Goal: Task Accomplishment & Management: Manage account settings

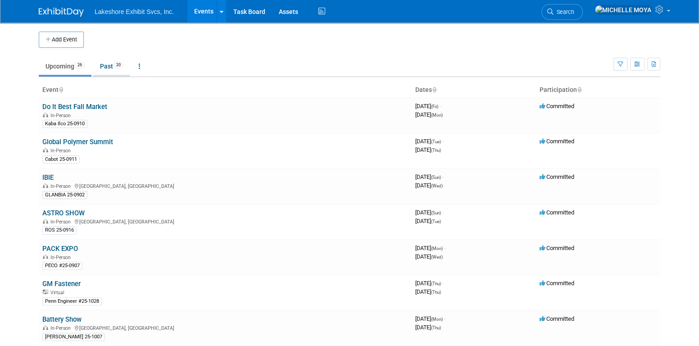
click at [113, 63] on link "Past 20" at bounding box center [111, 66] width 37 height 17
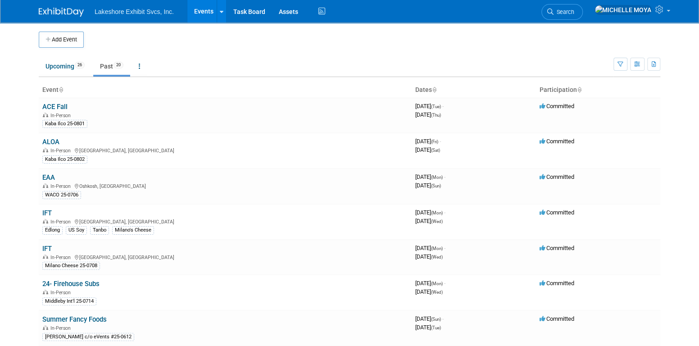
click at [151, 7] on li "Lakeshore Exhibit Svcs, Inc." at bounding box center [141, 8] width 92 height 13
click at [145, 18] on ul "Lakeshore Exhibit Svcs, Inc. Events Add Event Bulk Upload Events Shareable Even…" at bounding box center [211, 11] width 233 height 23
click at [64, 68] on link "Upcoming 26" at bounding box center [65, 66] width 53 height 17
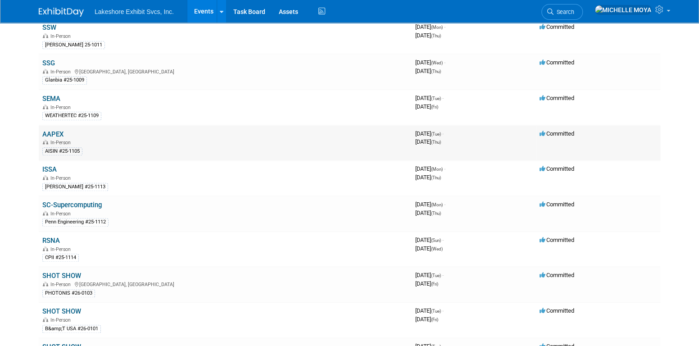
scroll to position [541, 0]
click at [49, 94] on link "SEMA" at bounding box center [51, 98] width 18 height 8
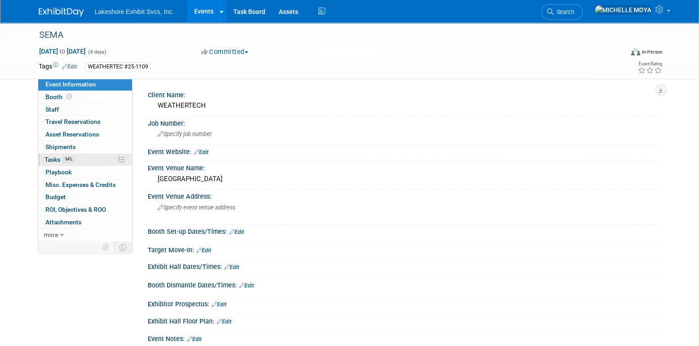
click at [86, 158] on link "94% Tasks 94%" at bounding box center [85, 160] width 94 height 12
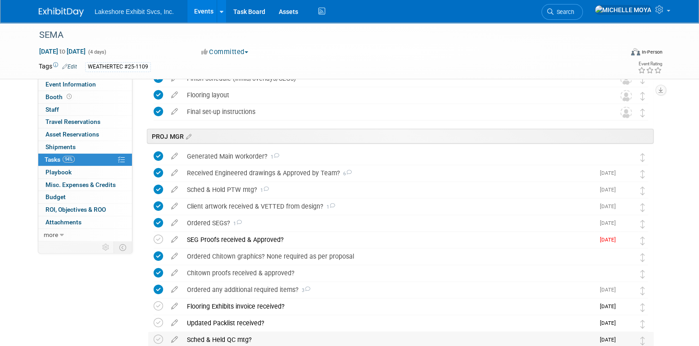
scroll to position [1171, 0]
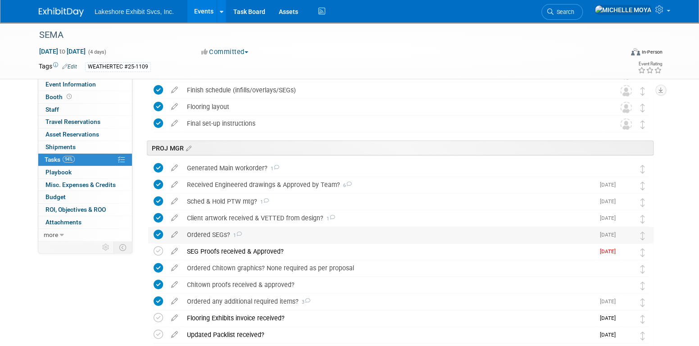
click at [220, 237] on div "Ordered SEGs? 1" at bounding box center [388, 234] width 412 height 15
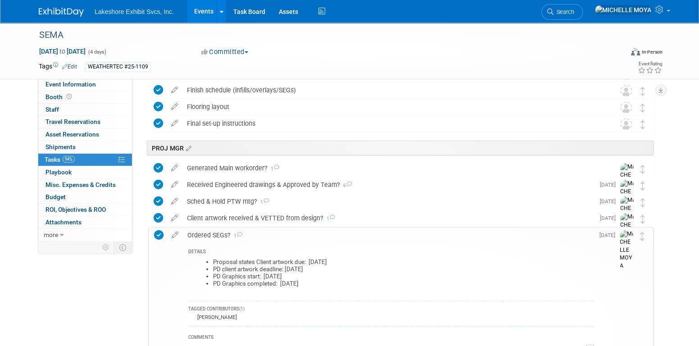
click at [220, 237] on div "Ordered SEGs? 1" at bounding box center [388, 235] width 411 height 15
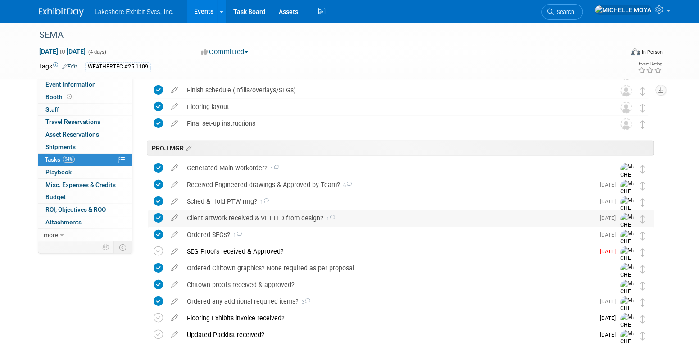
click at [230, 223] on div "Client artwork received & VETTED from design? 1" at bounding box center [388, 217] width 412 height 15
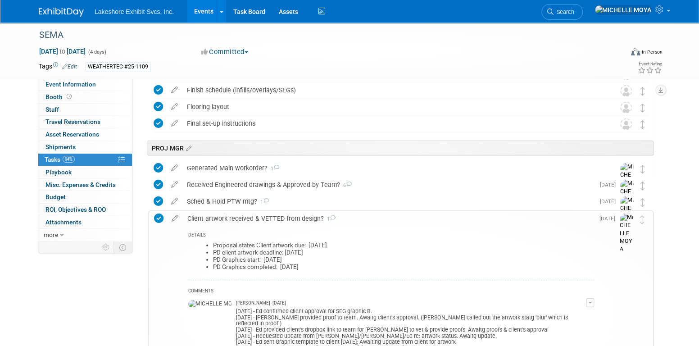
click at [230, 223] on div "Client artwork received & VETTED from design? 1" at bounding box center [388, 218] width 411 height 15
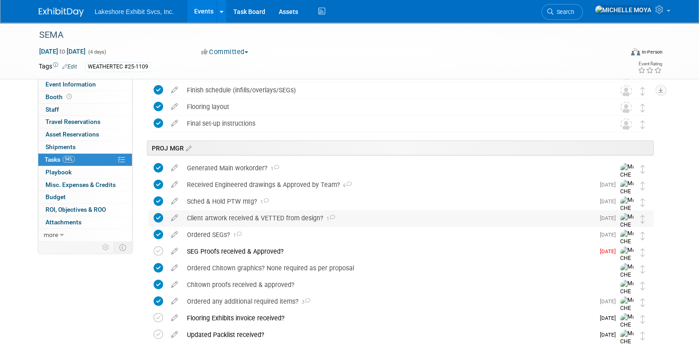
scroll to position [1216, 0]
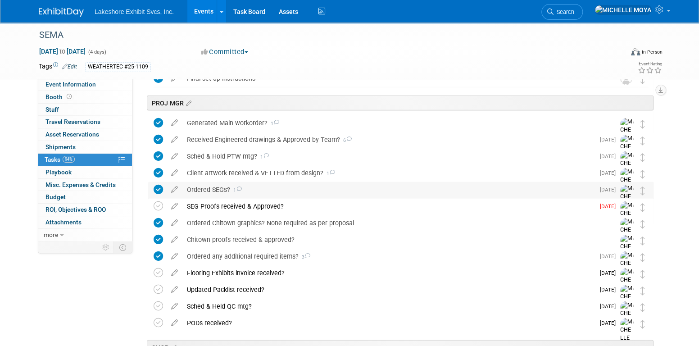
click at [221, 191] on div "Ordered SEGs? 1" at bounding box center [388, 189] width 412 height 15
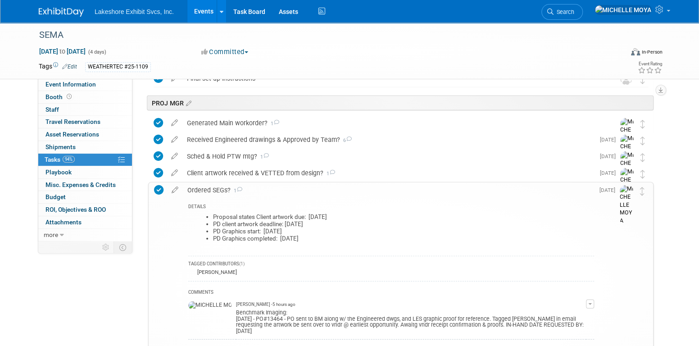
click at [221, 191] on div "Ordered SEGs? 1" at bounding box center [388, 189] width 411 height 15
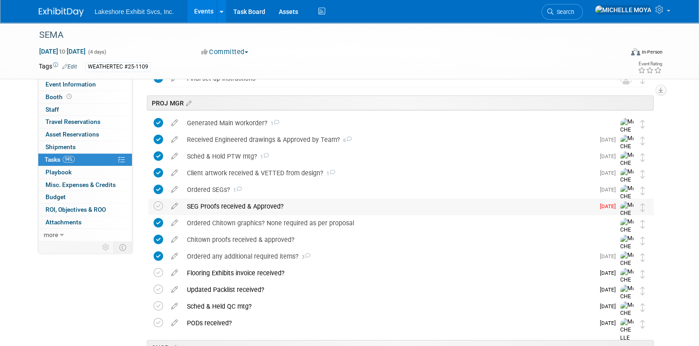
click at [223, 205] on div "SEG Proofs received & Approved?" at bounding box center [388, 206] width 412 height 15
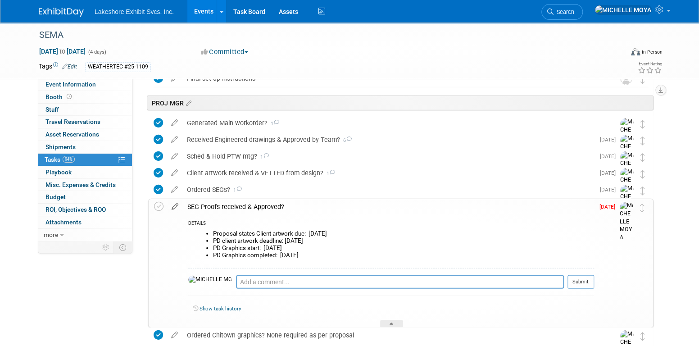
click at [176, 205] on icon at bounding box center [175, 204] width 16 height 11
select select "8"
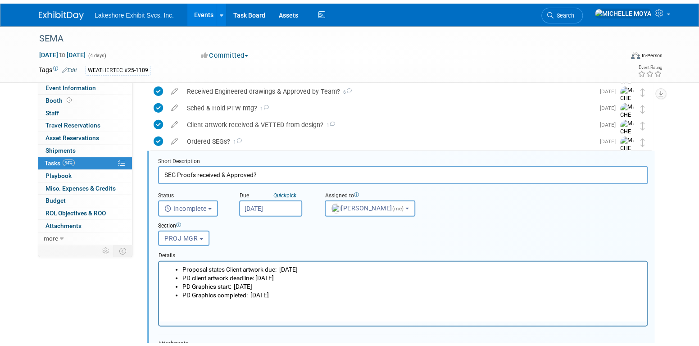
scroll to position [0, 0]
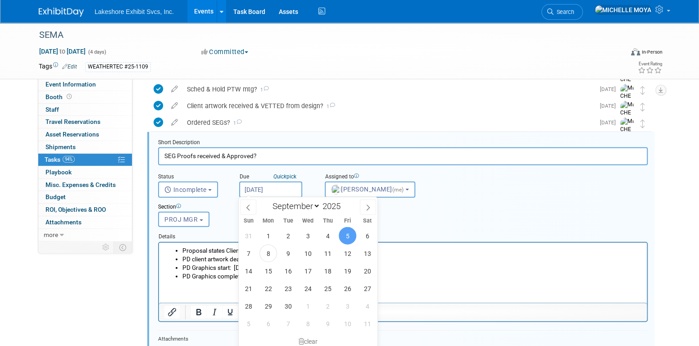
click at [279, 189] on input "Sep 5, 2025" at bounding box center [270, 190] width 63 height 16
click at [306, 269] on span "17" at bounding box center [308, 271] width 18 height 18
type input "Sep 17, 2025"
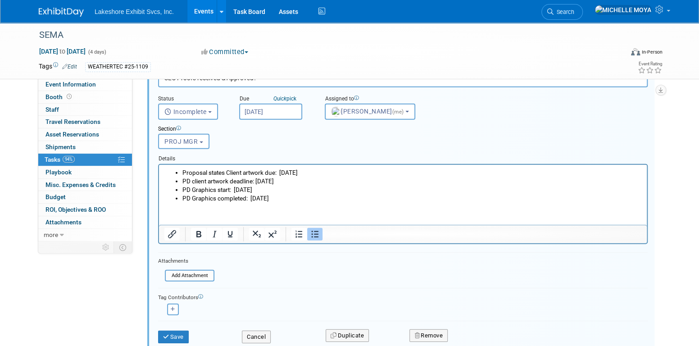
scroll to position [1374, 0]
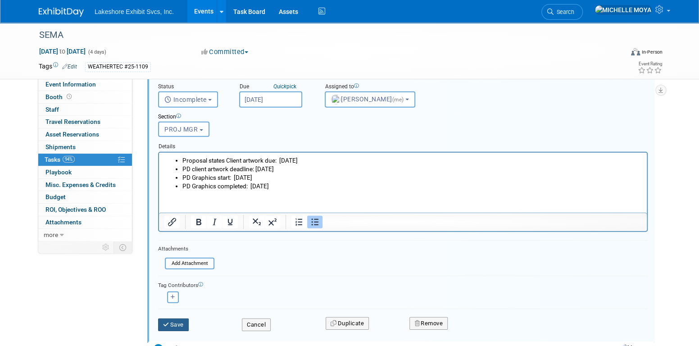
click at [185, 319] on button "Save" at bounding box center [173, 325] width 31 height 13
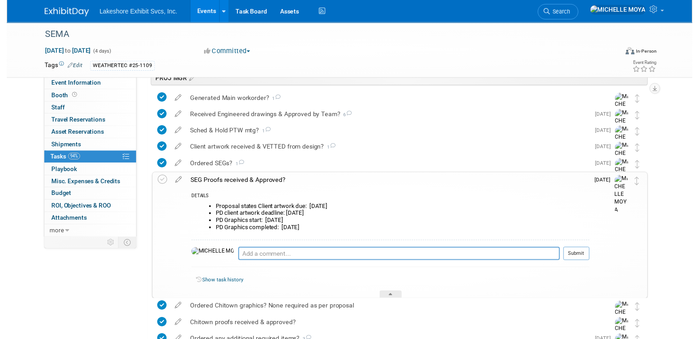
scroll to position [1238, 0]
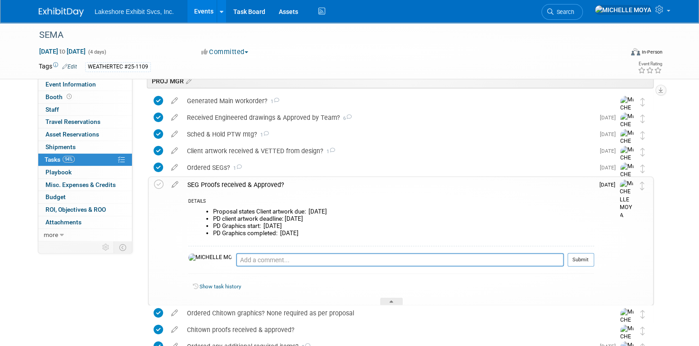
click at [221, 186] on div "SEG Proofs received & Approved?" at bounding box center [388, 184] width 411 height 15
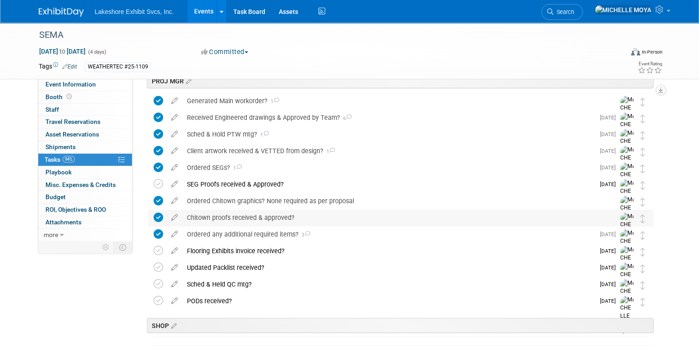
click at [233, 214] on div "Chitown proofs received & approved?" at bounding box center [392, 217] width 420 height 15
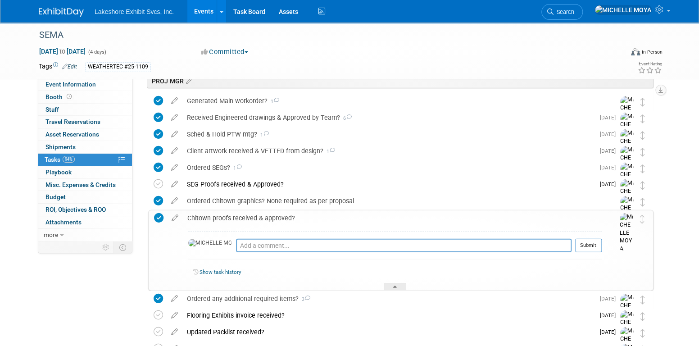
click at [233, 214] on div "Chitown proofs received & approved?" at bounding box center [392, 217] width 419 height 15
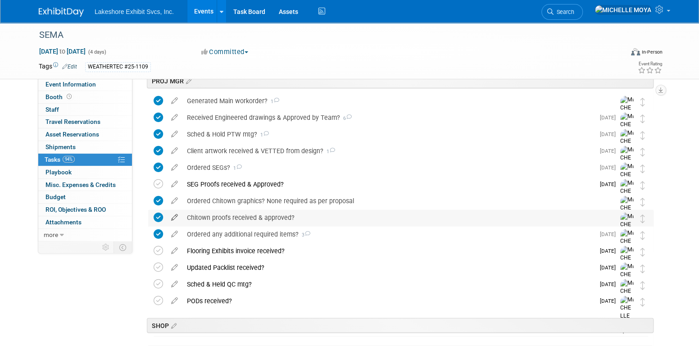
click at [177, 214] on icon at bounding box center [175, 215] width 16 height 11
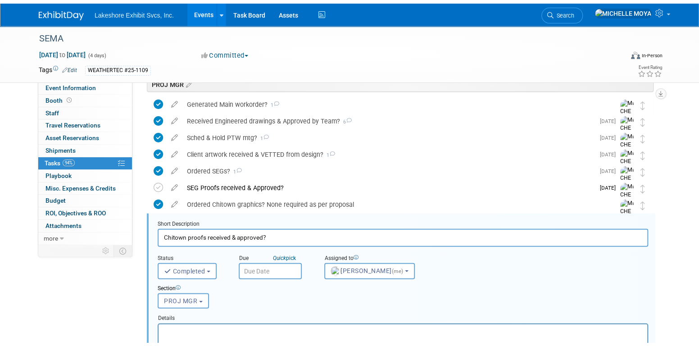
scroll to position [1316, 0]
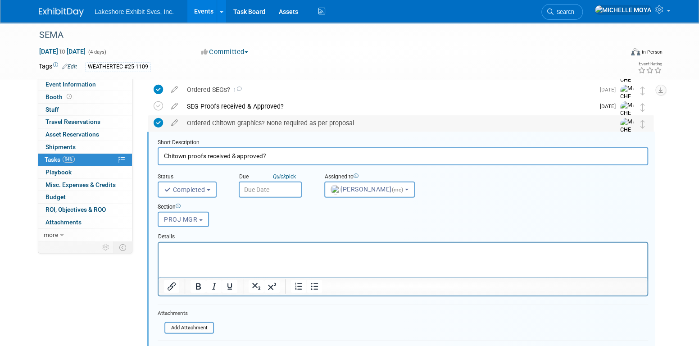
click at [228, 124] on div "Ordered Chitown graphics? None required as per proposal" at bounding box center [392, 122] width 420 height 15
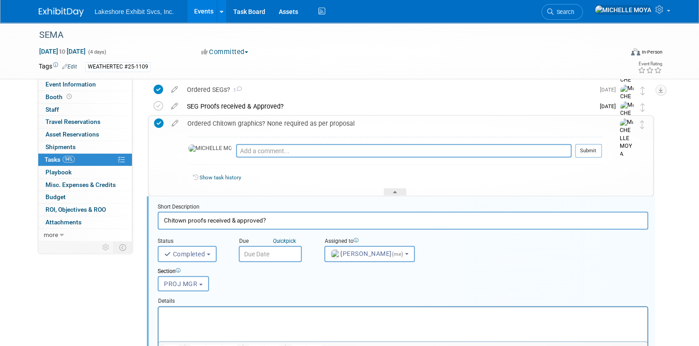
click at [205, 120] on div "Ordered Chitown graphics? None required as per proposal" at bounding box center [392, 123] width 419 height 15
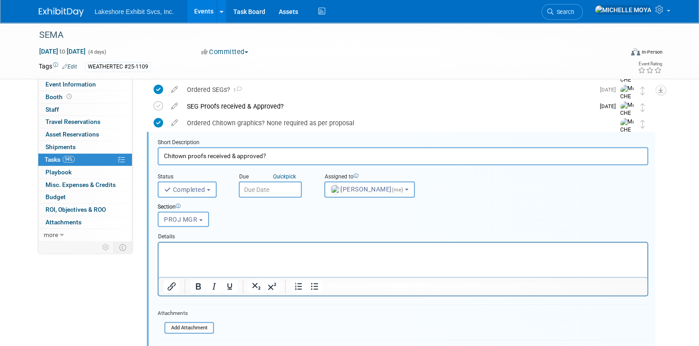
click at [219, 106] on div "SEG Proofs received & Approved?" at bounding box center [388, 106] width 412 height 15
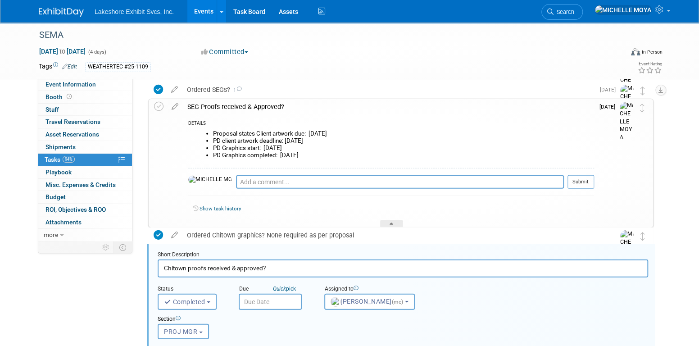
click at [220, 106] on div "SEG Proofs received & Approved?" at bounding box center [388, 106] width 411 height 15
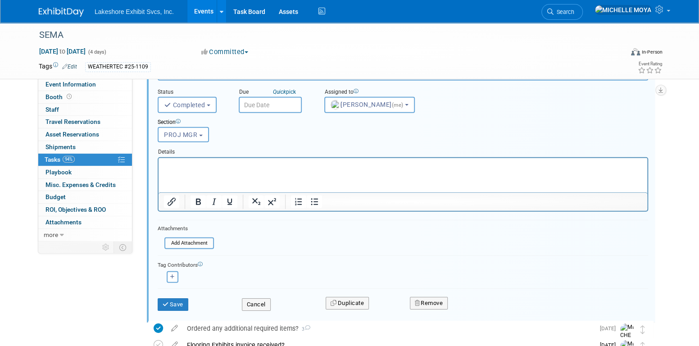
scroll to position [1406, 0]
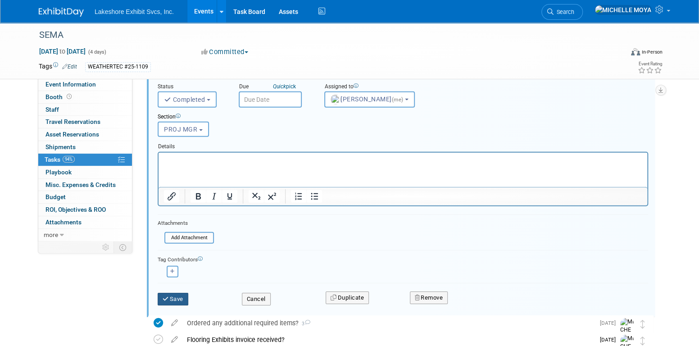
click at [180, 298] on button "Save" at bounding box center [173, 299] width 31 height 13
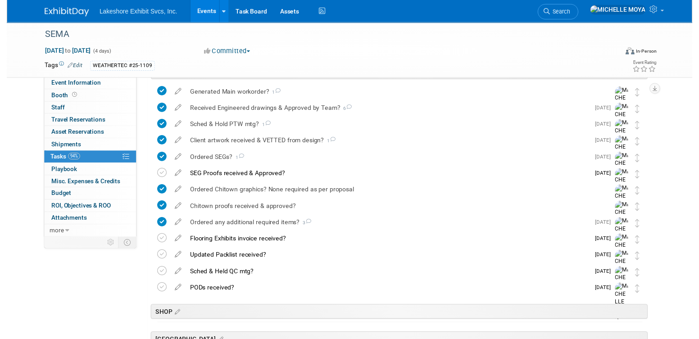
scroll to position [1226, 0]
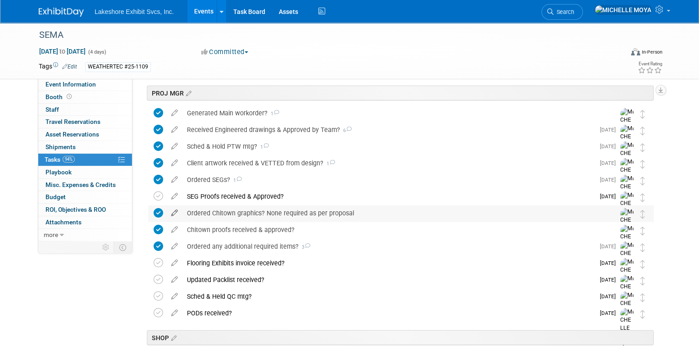
click at [175, 214] on icon at bounding box center [175, 210] width 16 height 11
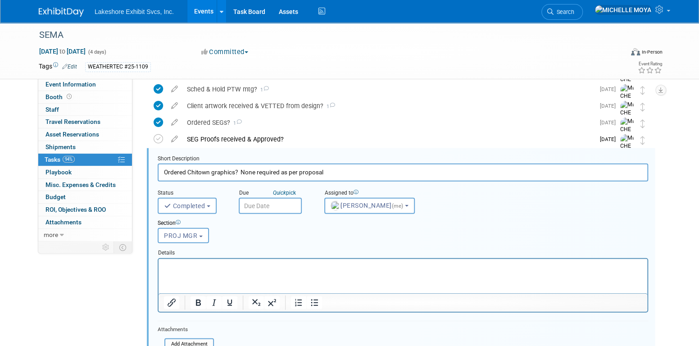
scroll to position [1300, 0]
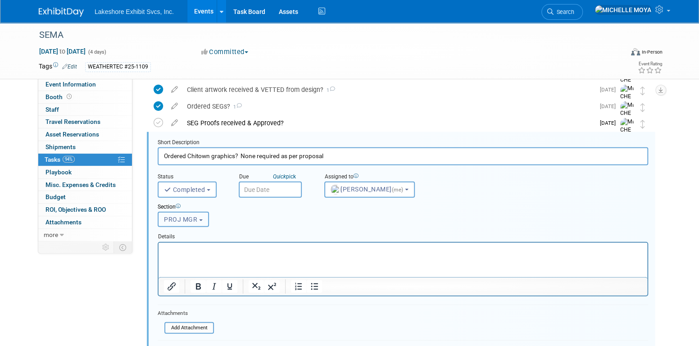
click at [204, 219] on button "PROJ MGR" at bounding box center [183, 219] width 51 height 15
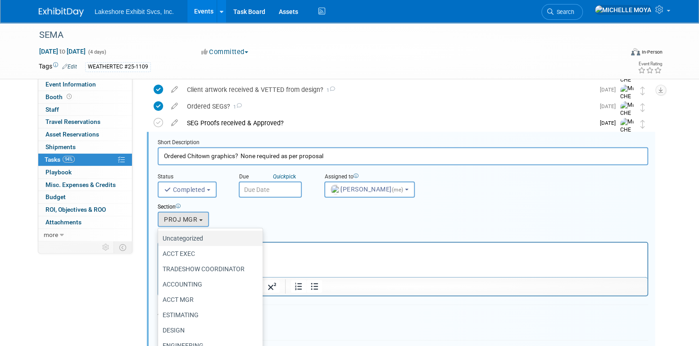
click at [196, 238] on label "Uncategorized" at bounding box center [208, 238] width 91 height 12
click at [159, 238] on input "Uncategorized" at bounding box center [157, 239] width 6 height 6
select select "0"
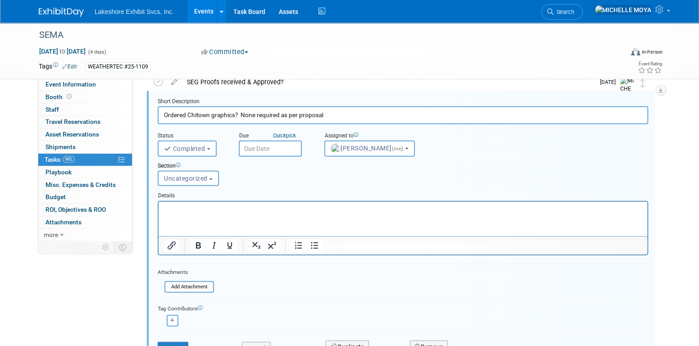
scroll to position [1390, 0]
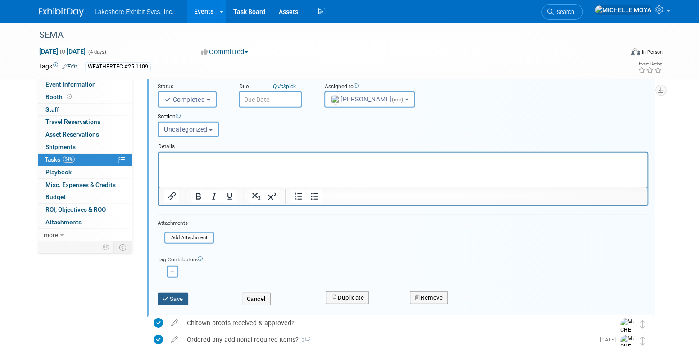
click at [176, 293] on button "Save" at bounding box center [173, 299] width 31 height 13
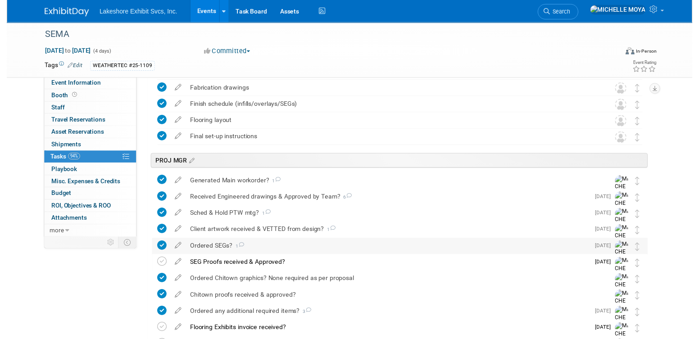
scroll to position [1171, 0]
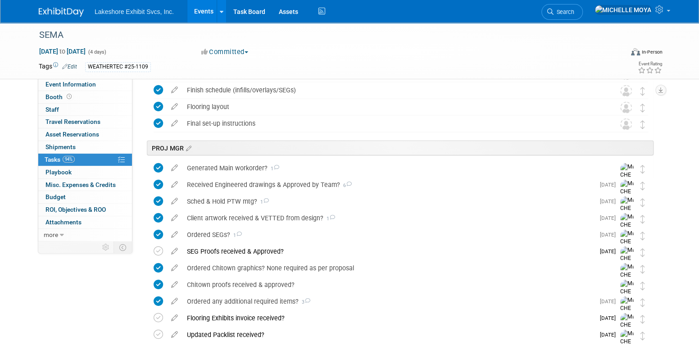
click at [177, 265] on icon at bounding box center [175, 265] width 16 height 11
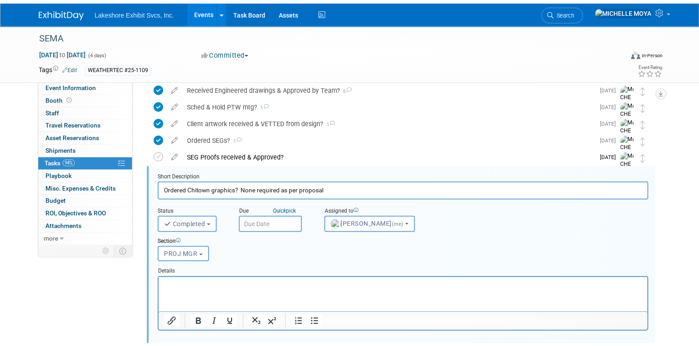
scroll to position [1300, 0]
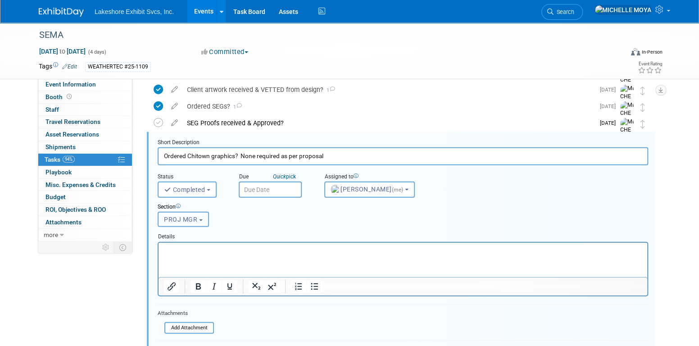
click at [200, 219] on button "PROJ MGR" at bounding box center [183, 219] width 51 height 15
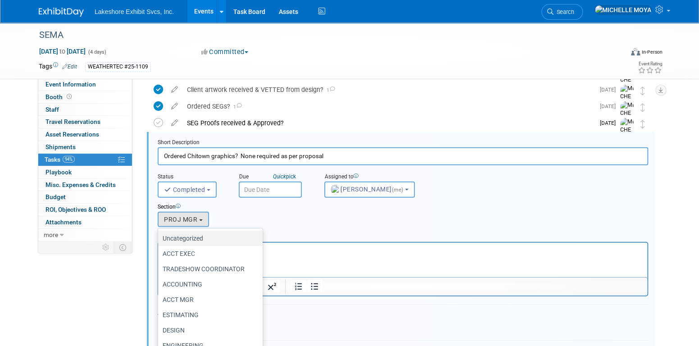
click at [193, 235] on label "Uncategorized" at bounding box center [208, 238] width 91 height 12
click at [159, 236] on input "Uncategorized" at bounding box center [157, 239] width 6 height 6
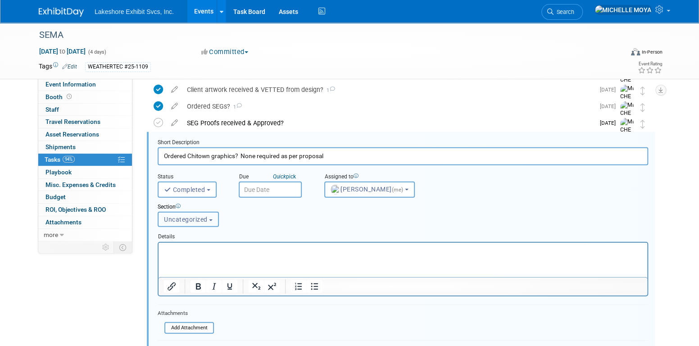
click at [204, 218] on span "Uncategorized" at bounding box center [186, 219] width 44 height 7
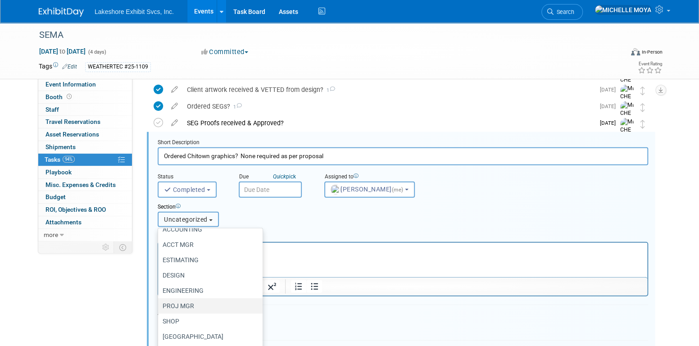
scroll to position [57, 0]
click at [204, 298] on label "PROJ MGR" at bounding box center [208, 304] width 91 height 12
click at [159, 301] on input "PROJ MGR" at bounding box center [157, 304] width 6 height 6
select select "11273366"
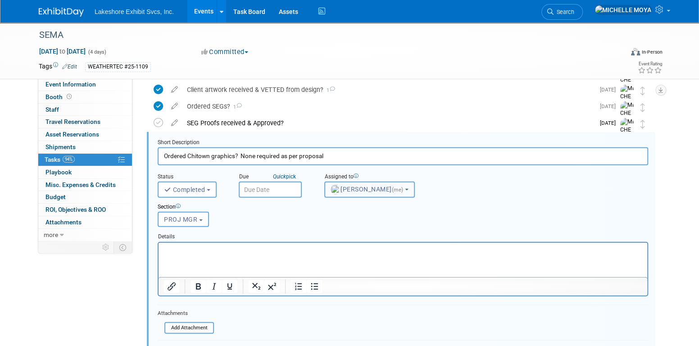
click at [390, 186] on span "MICHELLE MOYA (me)" at bounding box center [368, 189] width 74 height 7
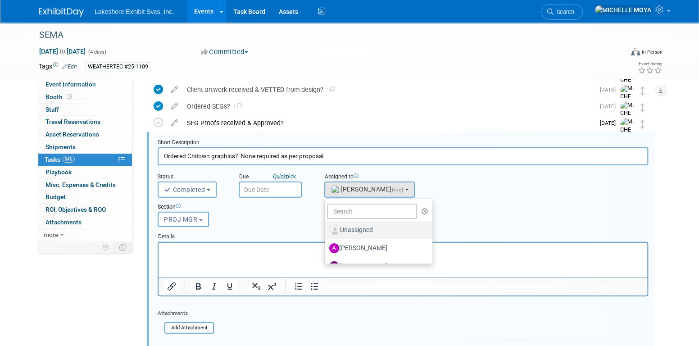
click at [374, 227] on label "Unassigned" at bounding box center [376, 230] width 94 height 14
click at [326, 227] on input "Unassigned" at bounding box center [323, 229] width 6 height 6
select select
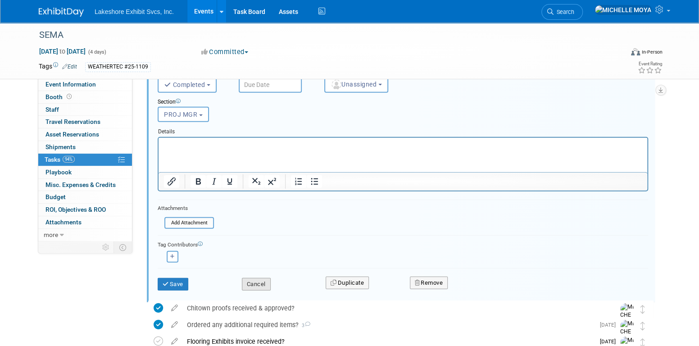
scroll to position [1435, 0]
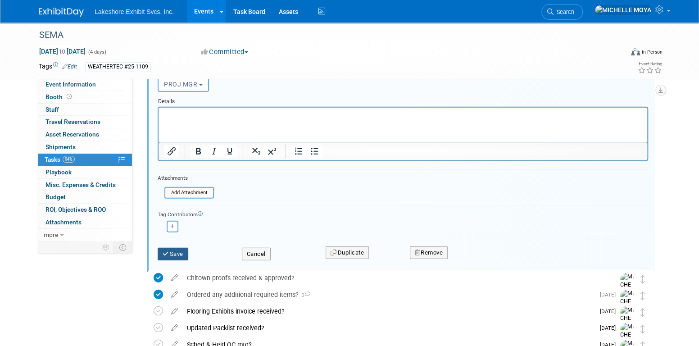
click at [183, 248] on button "Save" at bounding box center [173, 254] width 31 height 13
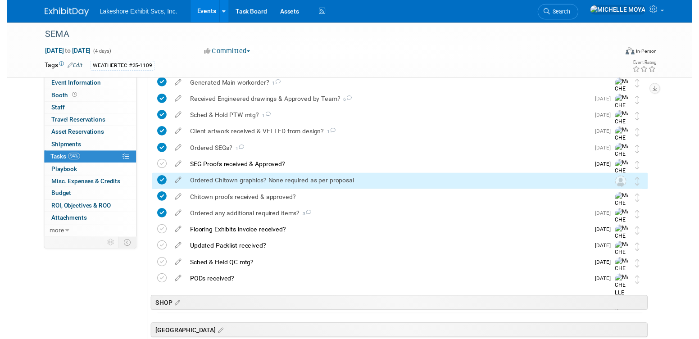
scroll to position [1255, 0]
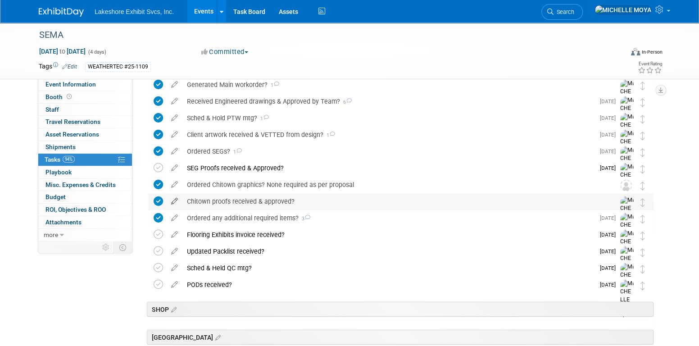
click at [175, 200] on icon at bounding box center [175, 199] width 16 height 11
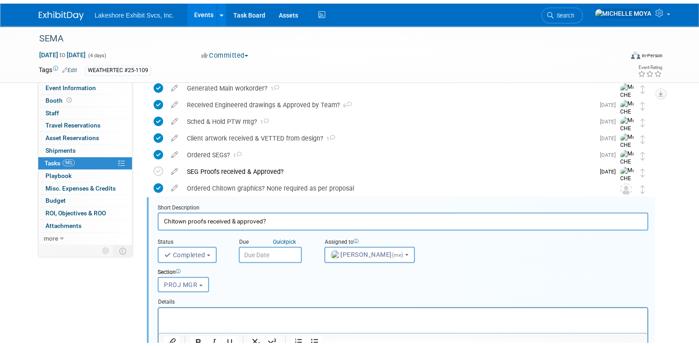
scroll to position [1316, 0]
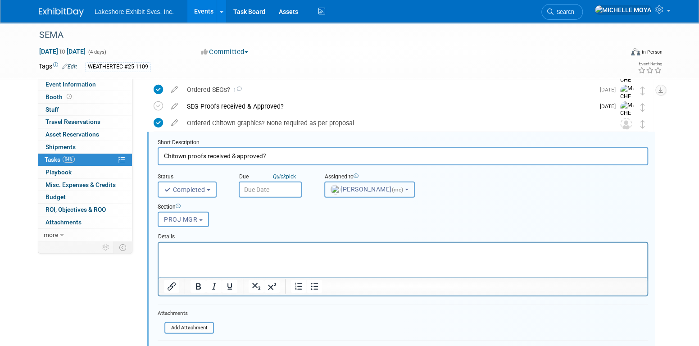
click at [360, 182] on button "MICHELLE MOYA (me)" at bounding box center [369, 190] width 91 height 16
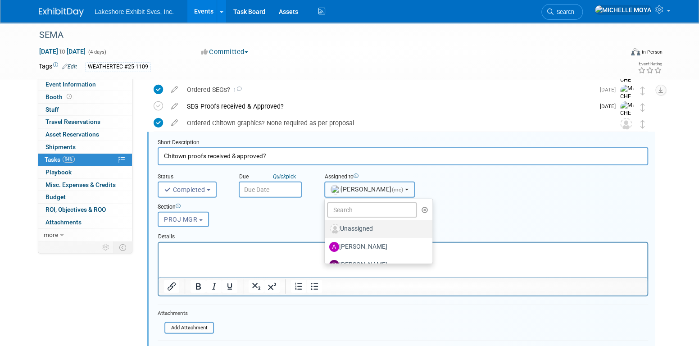
scroll to position [0, 0]
click at [370, 229] on label "Unassigned" at bounding box center [376, 230] width 94 height 14
click at [326, 229] on input "Unassigned" at bounding box center [323, 229] width 6 height 6
select select
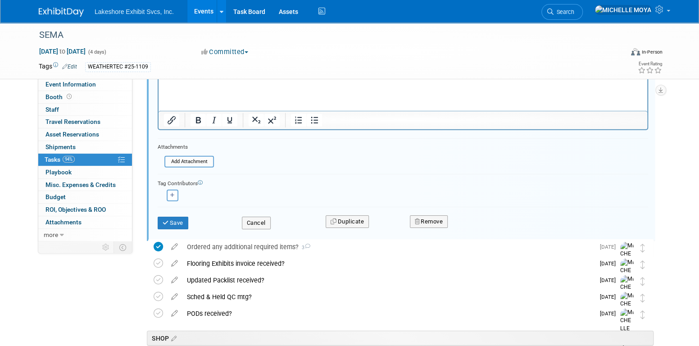
scroll to position [1497, 0]
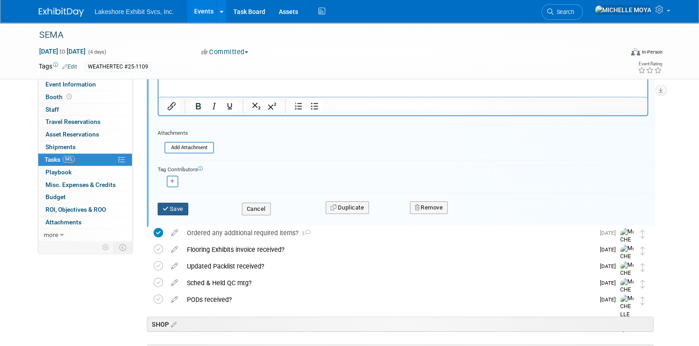
click at [177, 204] on button "Save" at bounding box center [173, 209] width 31 height 13
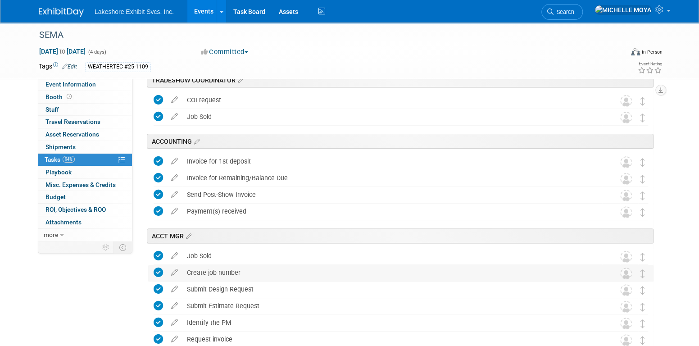
scroll to position [0, 0]
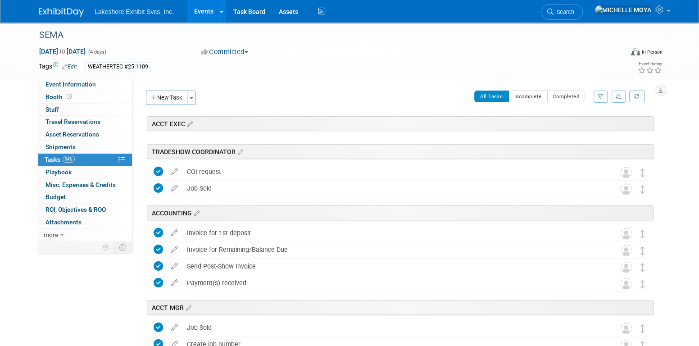
click at [600, 95] on icon "button" at bounding box center [601, 96] width 6 height 5
click at [586, 124] on select "-- Select Assignee -- All unassigned tasks Assigned to me Amanda Koss Dave Desa…" at bounding box center [563, 125] width 74 height 13
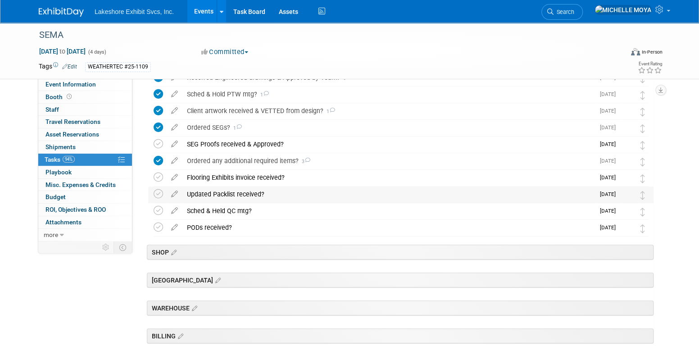
scroll to position [225, 0]
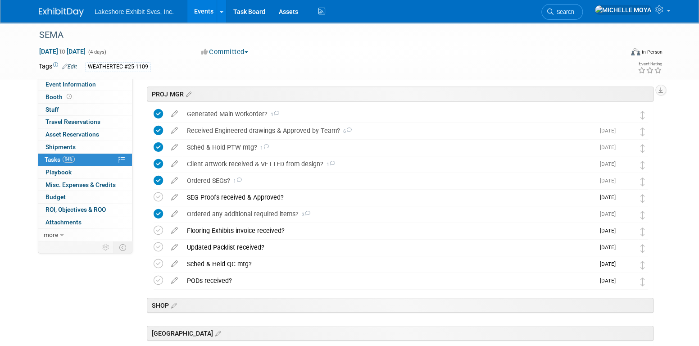
click at [207, 11] on link "Events" at bounding box center [203, 11] width 33 height 23
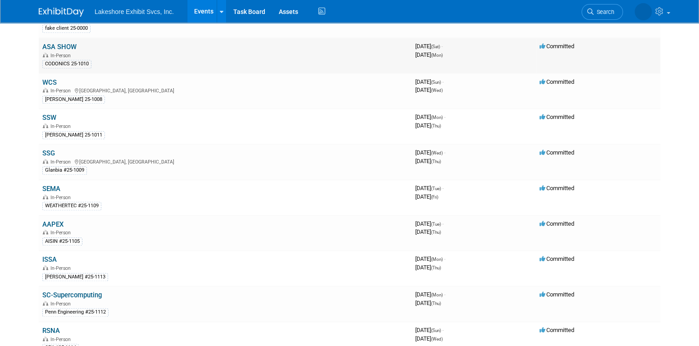
scroll to position [450, 0]
click at [54, 149] on link "SSG" at bounding box center [48, 153] width 13 height 8
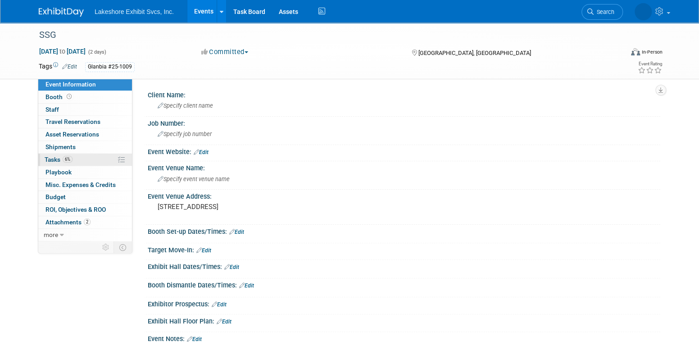
click at [76, 157] on link "6% Tasks 6%" at bounding box center [85, 160] width 94 height 12
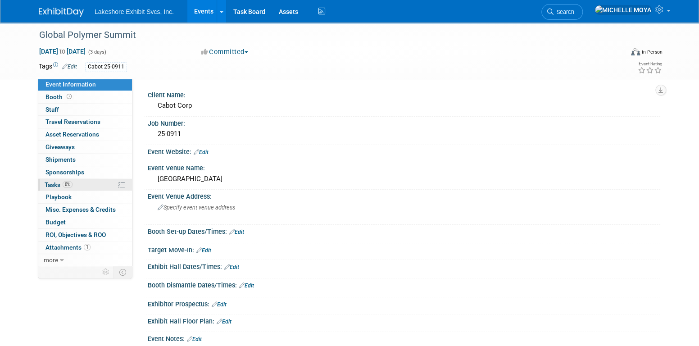
click at [95, 183] on link "0% Tasks 0%" at bounding box center [85, 185] width 94 height 12
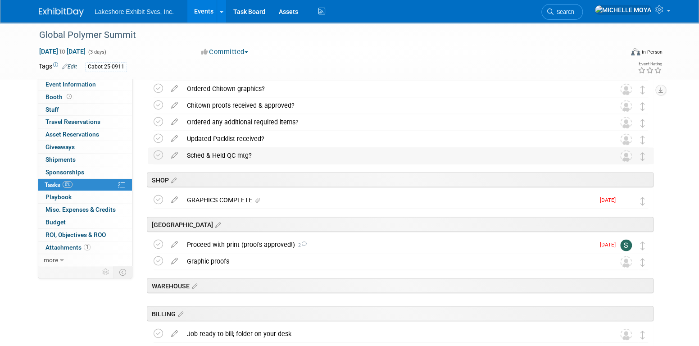
scroll to position [946, 0]
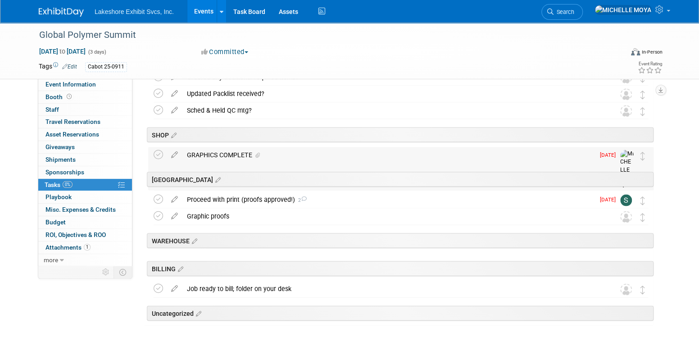
click at [332, 152] on div "GRAPHICS COMPLETE" at bounding box center [388, 154] width 412 height 15
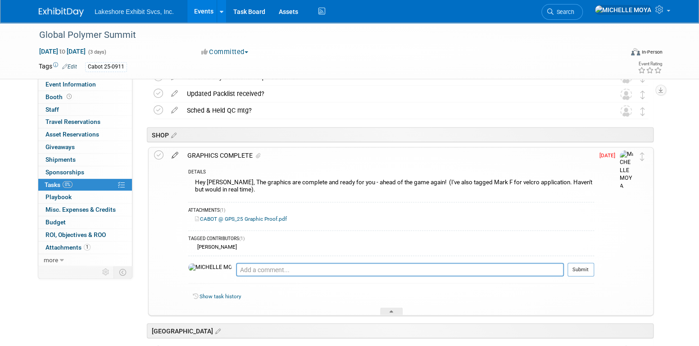
click at [178, 152] on icon at bounding box center [175, 152] width 16 height 11
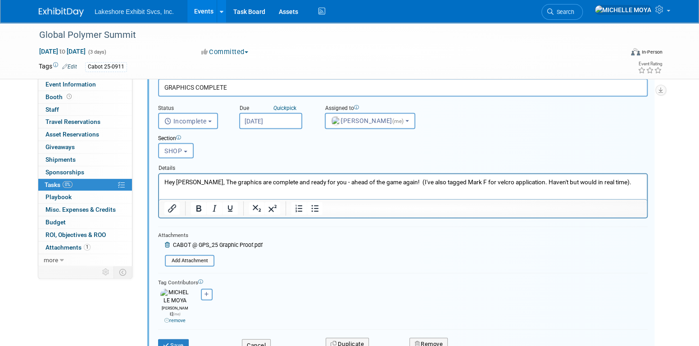
scroll to position [1097, 0]
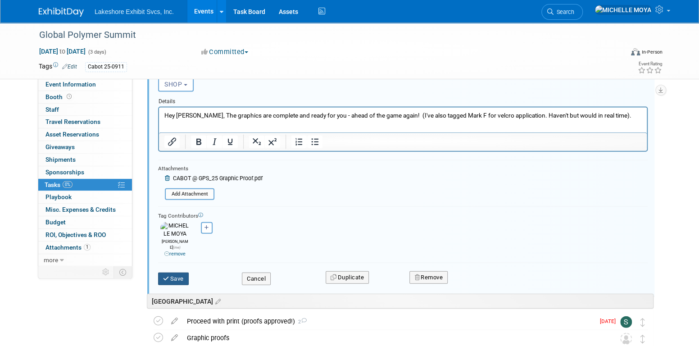
click at [172, 273] on button "Save" at bounding box center [173, 279] width 31 height 13
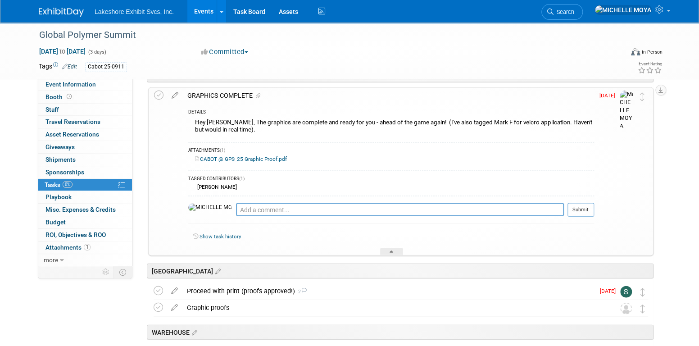
scroll to position [961, 0]
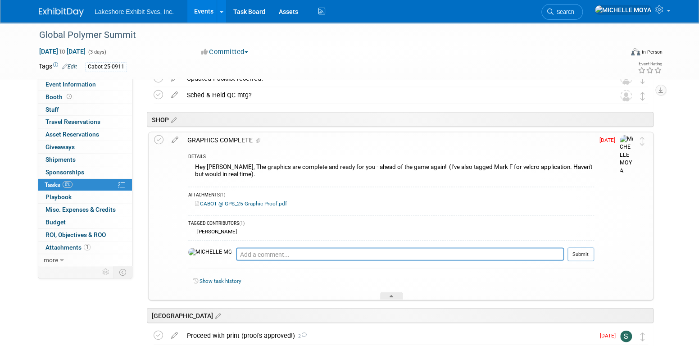
click at [301, 166] on div "Hey John, The graphics are complete and ready for you - ahead of the game again…" at bounding box center [391, 171] width 406 height 21
click at [298, 161] on div "Hey John, The graphics are complete and ready for you - ahead of the game again…" at bounding box center [391, 171] width 406 height 21
click at [232, 140] on div "GRAPHICS COMPLETE" at bounding box center [388, 139] width 411 height 15
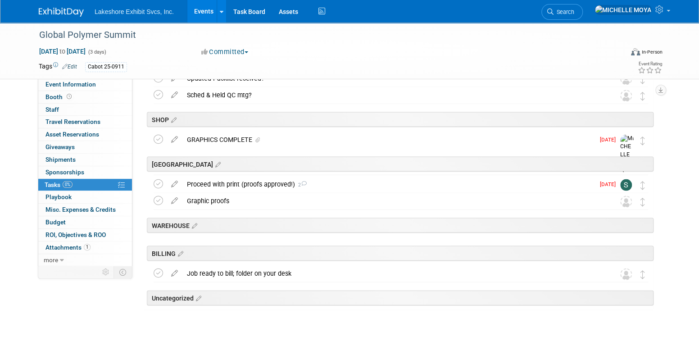
click at [242, 137] on div "GRAPHICS COMPLETE" at bounding box center [388, 139] width 412 height 15
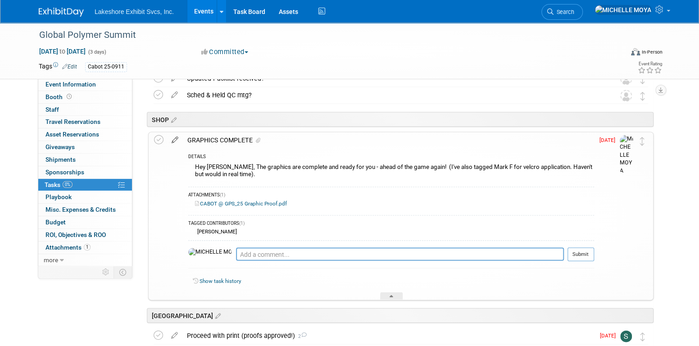
click at [177, 140] on icon at bounding box center [175, 137] width 16 height 11
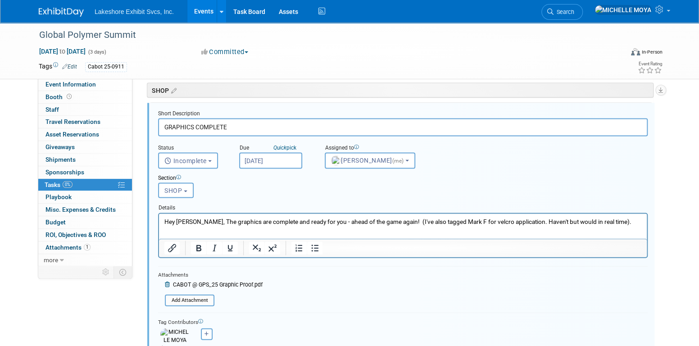
scroll to position [1051, 0]
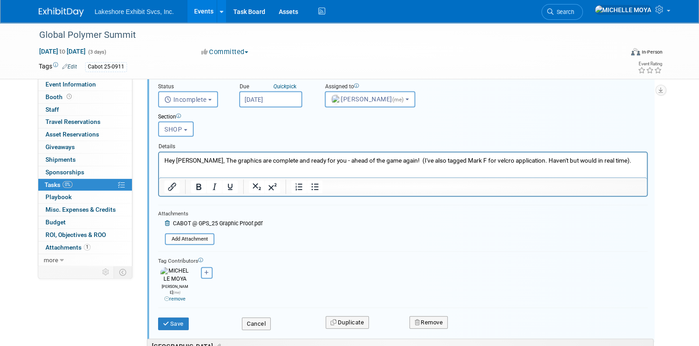
click at [209, 270] on button "button" at bounding box center [207, 273] width 12 height 12
select select
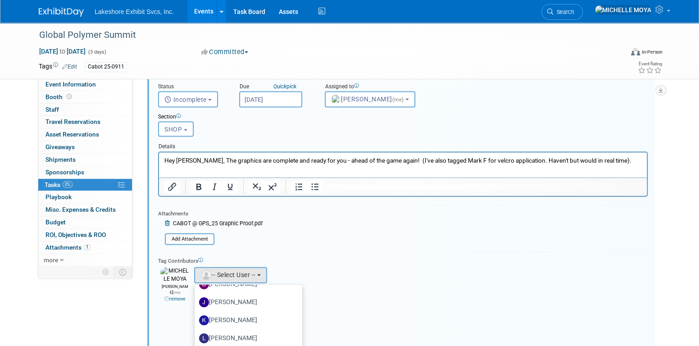
scroll to position [158, 0]
click at [252, 336] on label "[PERSON_NAME]" at bounding box center [246, 338] width 94 height 14
click at [196, 336] on input "[PERSON_NAME]" at bounding box center [193, 337] width 6 height 6
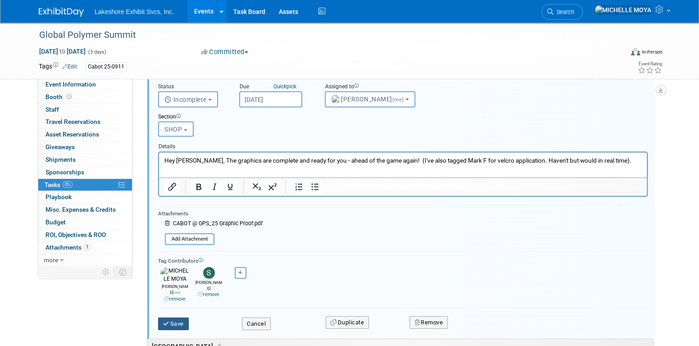
click at [182, 318] on button "Save" at bounding box center [173, 324] width 31 height 13
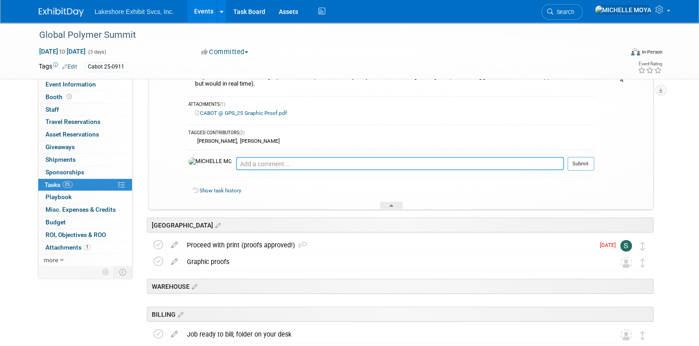
click at [261, 162] on textarea at bounding box center [400, 163] width 328 height 13
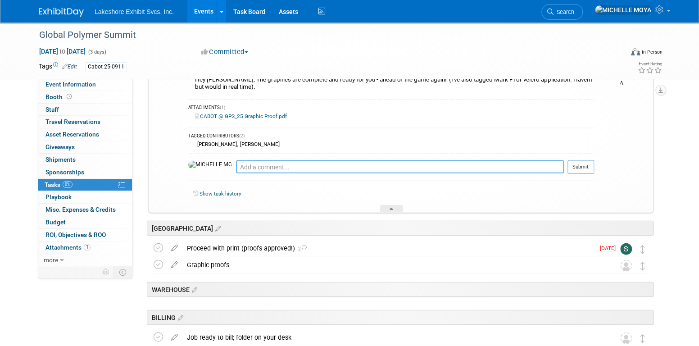
scroll to position [1006, 0]
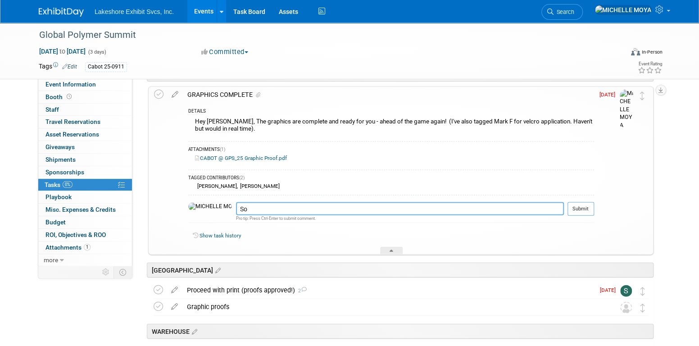
type textarea "S"
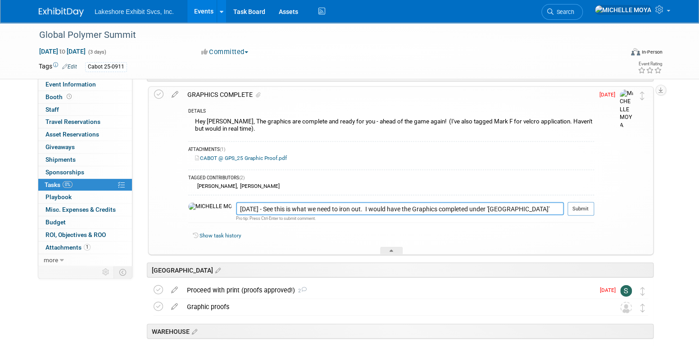
click at [408, 210] on textarea "9.8.25 - See this is what we need to iron out. I would have the Graphics comple…" at bounding box center [400, 208] width 328 height 13
click at [532, 202] on textarea "9.8.25 - See this is what we need to iron out. I would have the Graphics checke…" at bounding box center [400, 208] width 328 height 13
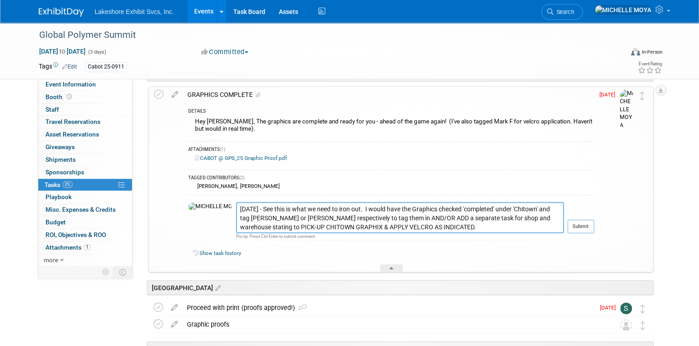
click at [532, 204] on textarea "9.8.25 - See this is what we need to iron out. I would have the Graphics checke…" at bounding box center [400, 217] width 328 height 31
click at [236, 216] on textarea "9.8.25 - See this is what we need to iron out. I would have the Graphics checke…" at bounding box center [400, 217] width 328 height 31
drag, startPoint x: 340, startPoint y: 217, endPoint x: 318, endPoint y: 217, distance: 22.1
click at [318, 217] on textarea "9.8.25 - See this is what we need to iron out. I would have the Graphics checke…" at bounding box center [400, 217] width 328 height 31
click at [469, 227] on textarea "9.8.25 - See this is what we need to iron out. I would have the Graphics checke…" at bounding box center [400, 217] width 328 height 31
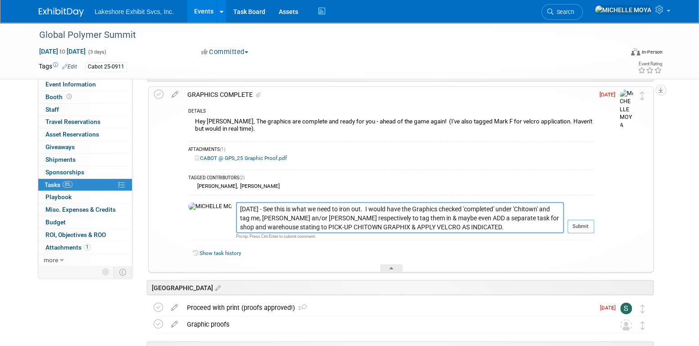
drag, startPoint x: 578, startPoint y: 222, endPoint x: 431, endPoint y: 228, distance: 147.4
click at [431, 228] on tr "9.8.25 - See this is what we need to iron out. I would have the Graphics checke…" at bounding box center [391, 221] width 406 height 38
click at [431, 228] on textarea "9.8.25 - See this is what we need to iron out. I would have the Graphics checke…" at bounding box center [400, 217] width 328 height 31
click at [356, 207] on textarea "9.8.25 - See this is what we need to iron out. I would have the Graphics checke…" at bounding box center [400, 217] width 328 height 31
type textarea "9.8.25 - See this is what we need to iron out. I may have the Graphics checked …"
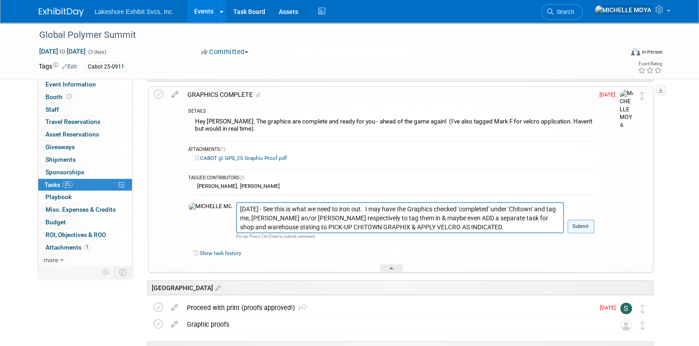
click at [580, 227] on button "Submit" at bounding box center [581, 227] width 27 height 14
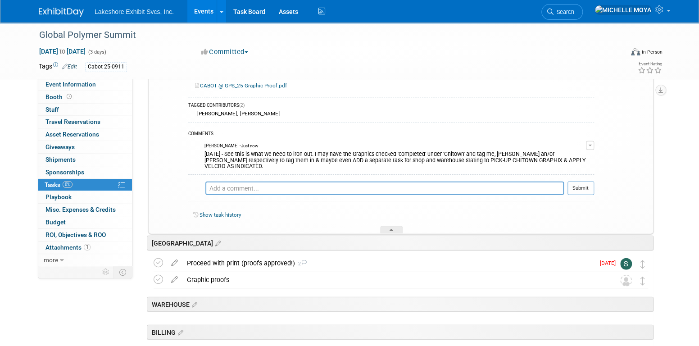
scroll to position [1142, 0]
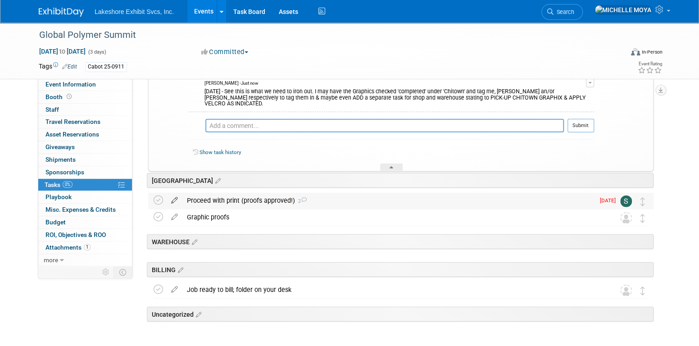
click at [175, 197] on icon at bounding box center [175, 198] width 16 height 11
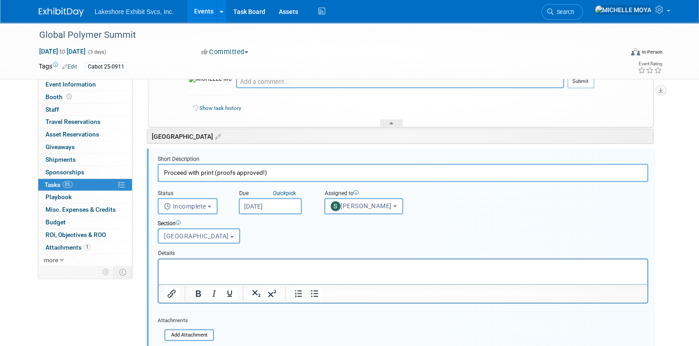
scroll to position [1202, 0]
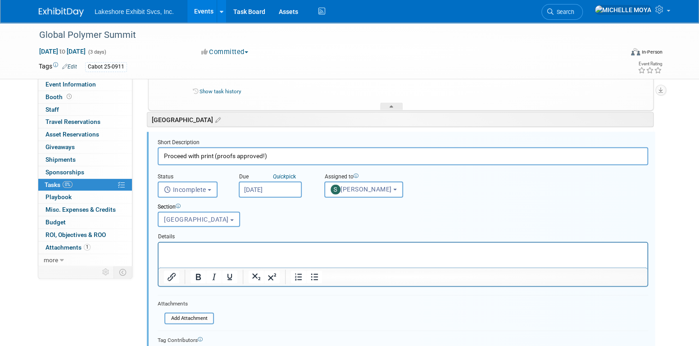
click at [214, 156] on input "Proceed with print (proofs approved!)" at bounding box center [403, 156] width 491 height 18
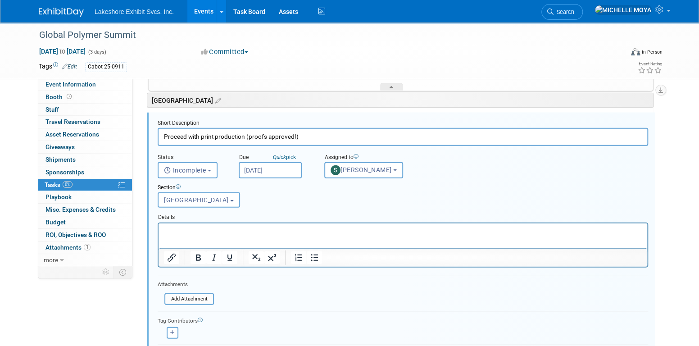
scroll to position [1247, 0]
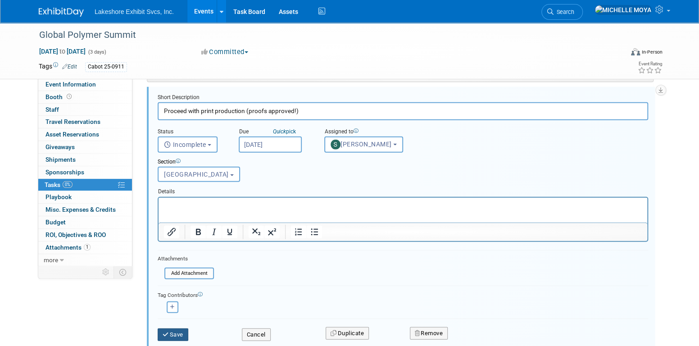
type input "Proceed with print production (proofs approved!)"
drag, startPoint x: 174, startPoint y: 333, endPoint x: 186, endPoint y: 308, distance: 28.0
click at [176, 331] on button "Save" at bounding box center [173, 334] width 31 height 13
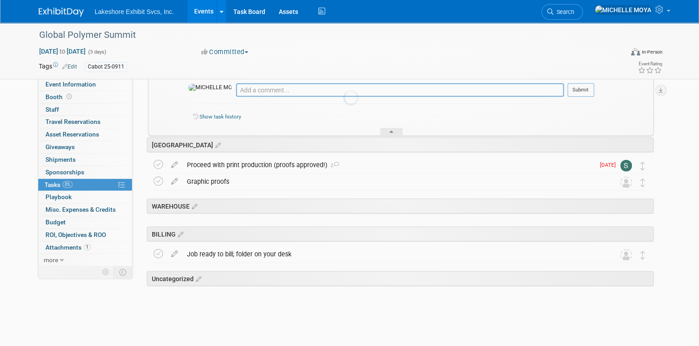
scroll to position [1177, 0]
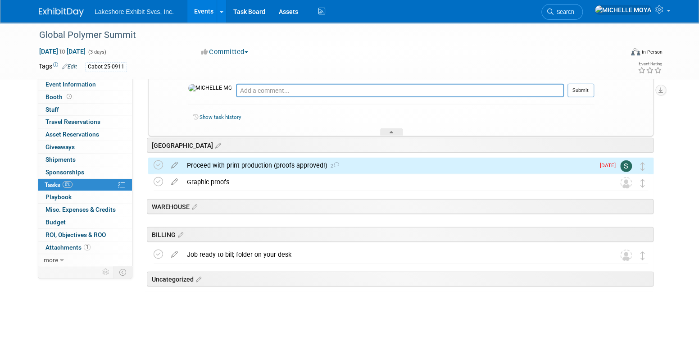
click at [200, 10] on link "Events" at bounding box center [203, 11] width 33 height 23
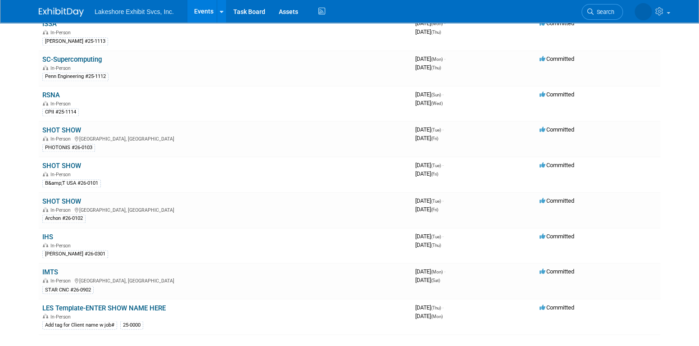
scroll to position [771, 0]
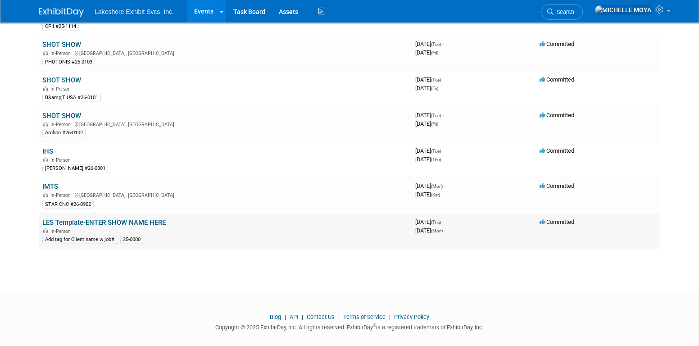
click at [78, 218] on link "LES Template-ENTER SHOW NAME HERE" at bounding box center [103, 222] width 123 height 8
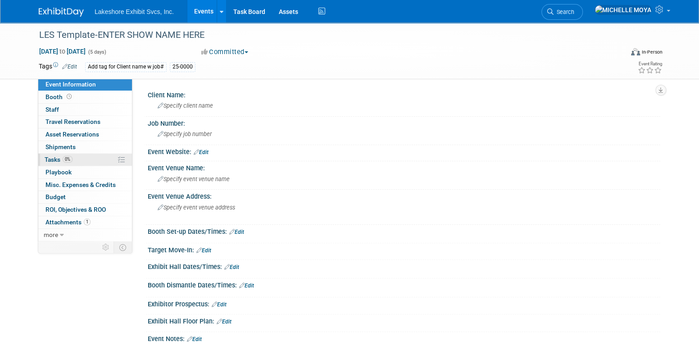
click at [81, 157] on link "0% Tasks 0%" at bounding box center [85, 160] width 94 height 12
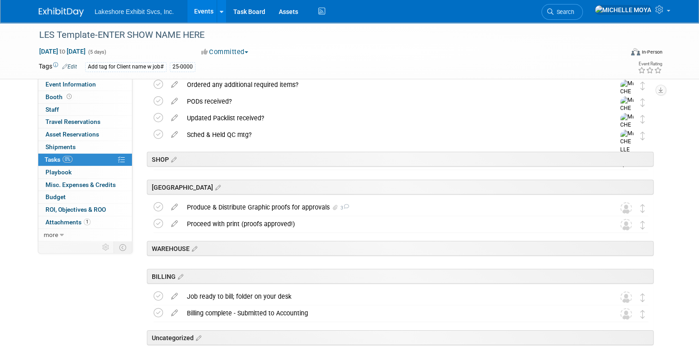
scroll to position [1442, 0]
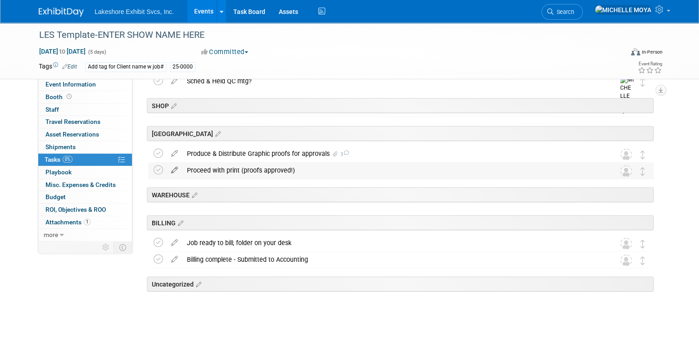
click at [177, 171] on icon at bounding box center [175, 168] width 16 height 11
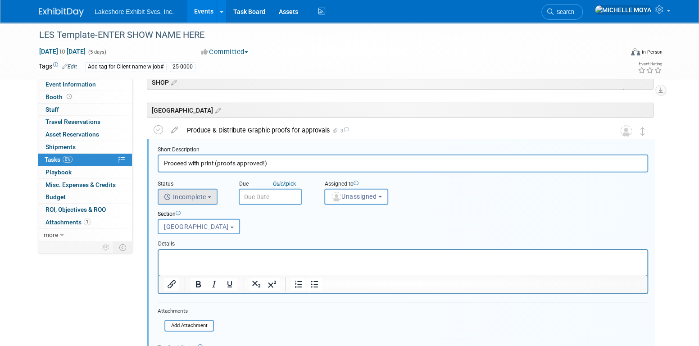
scroll to position [1472, 0]
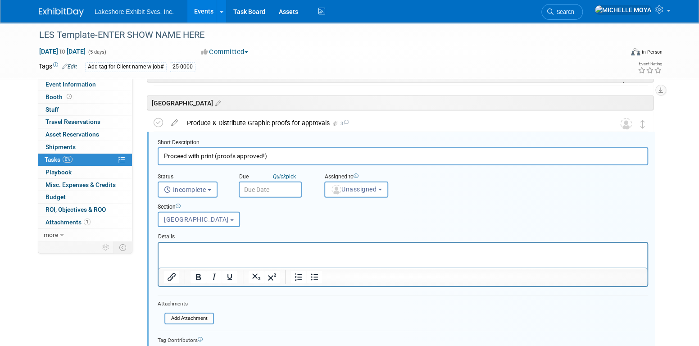
click at [213, 157] on input "Proceed with print (proofs approved!)" at bounding box center [403, 156] width 491 height 18
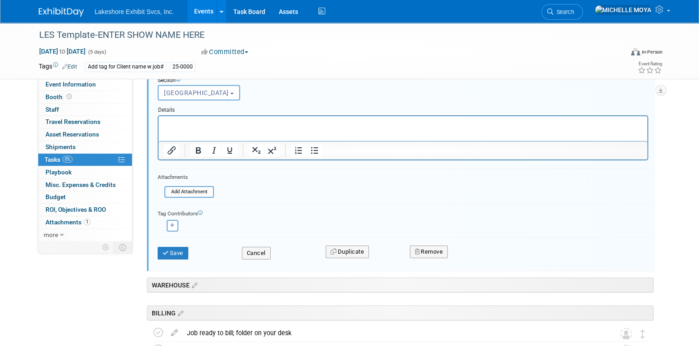
scroll to position [1607, 0]
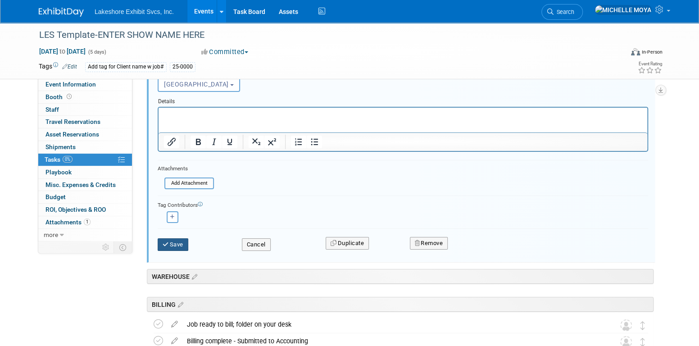
type input "Proceed with production of Graphics (proofs approved!)"
click at [176, 246] on button "Save" at bounding box center [173, 244] width 31 height 13
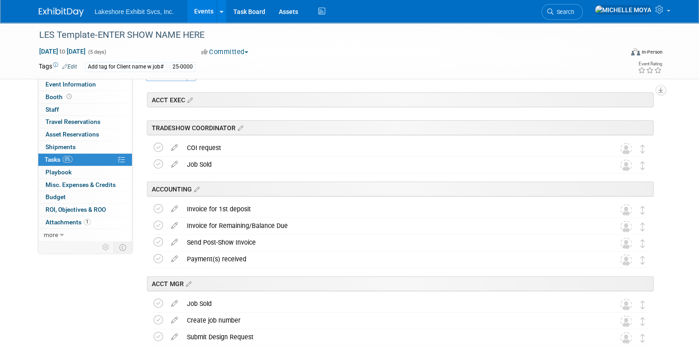
scroll to position [0, 0]
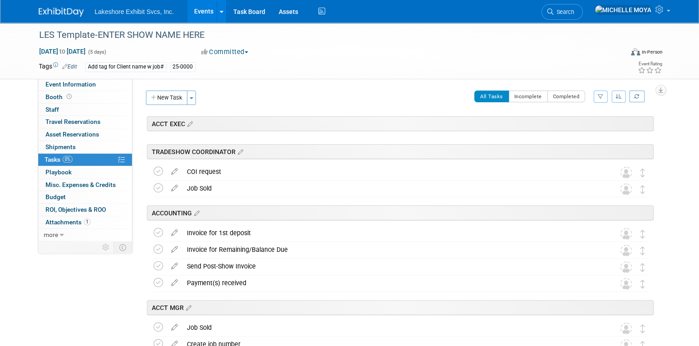
click at [208, 9] on link "Events" at bounding box center [203, 11] width 33 height 23
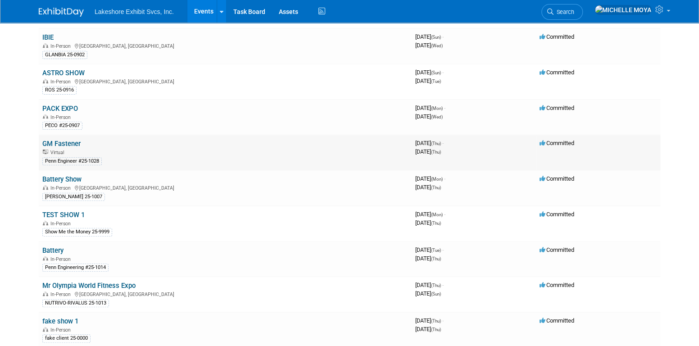
scroll to position [135, 0]
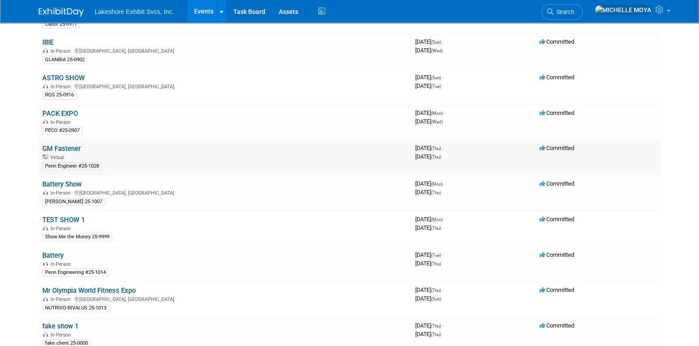
click at [61, 146] on link "GM Fastener" at bounding box center [61, 149] width 38 height 8
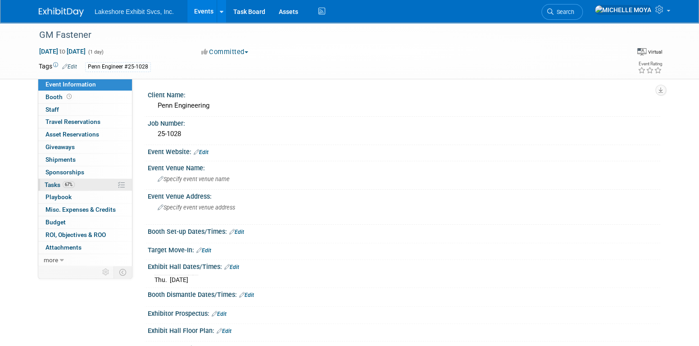
click at [81, 179] on link "67% Tasks 67%" at bounding box center [85, 185] width 94 height 12
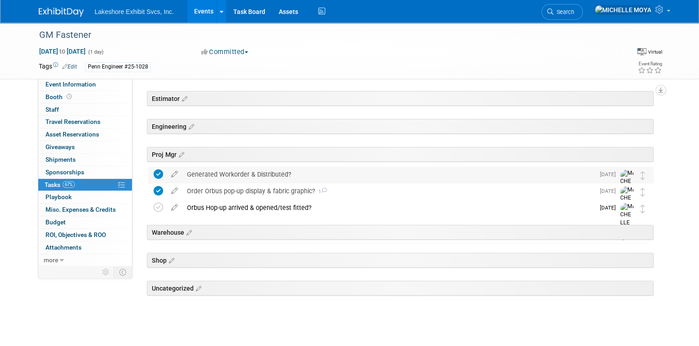
scroll to position [118, 0]
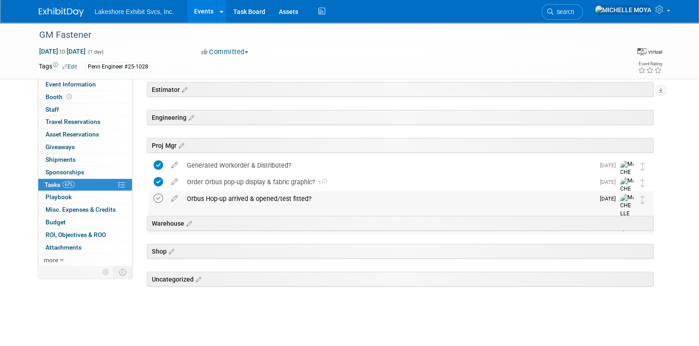
click at [161, 198] on icon at bounding box center [158, 198] width 9 height 9
click at [176, 200] on icon at bounding box center [175, 196] width 16 height 11
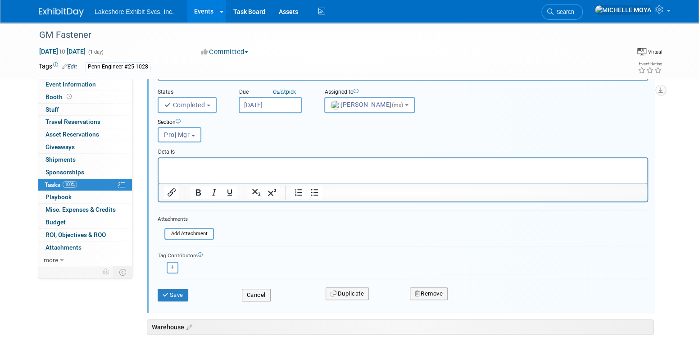
scroll to position [267, 0]
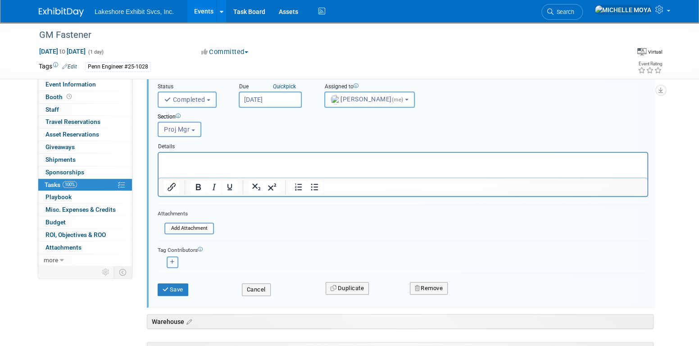
click at [173, 259] on icon "button" at bounding box center [172, 261] width 5 height 5
select select
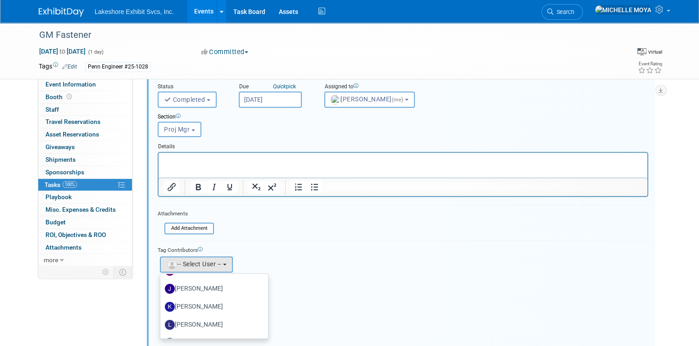
scroll to position [158, 0]
click at [218, 321] on label "[PERSON_NAME]" at bounding box center [212, 327] width 94 height 14
click at [162, 323] on input "[PERSON_NAME]" at bounding box center [159, 326] width 6 height 6
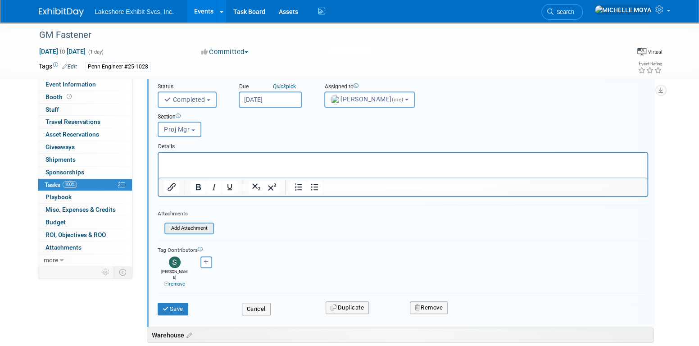
click at [194, 229] on input "file" at bounding box center [167, 228] width 92 height 10
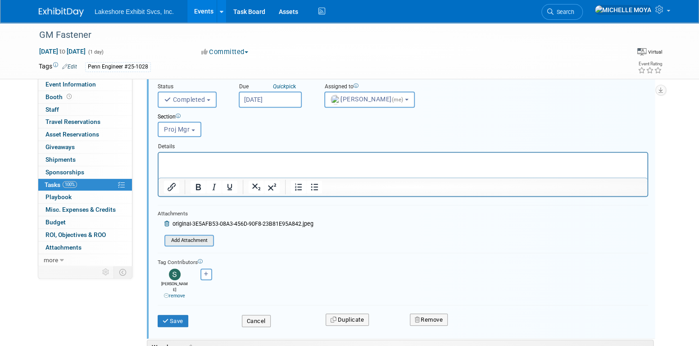
click at [203, 239] on input "file" at bounding box center [167, 241] width 92 height 10
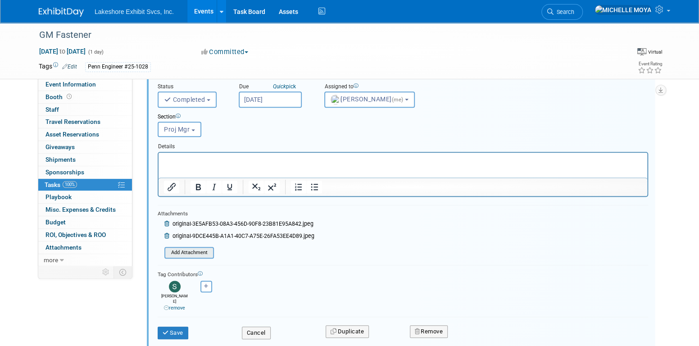
click at [192, 253] on input "file" at bounding box center [167, 253] width 92 height 10
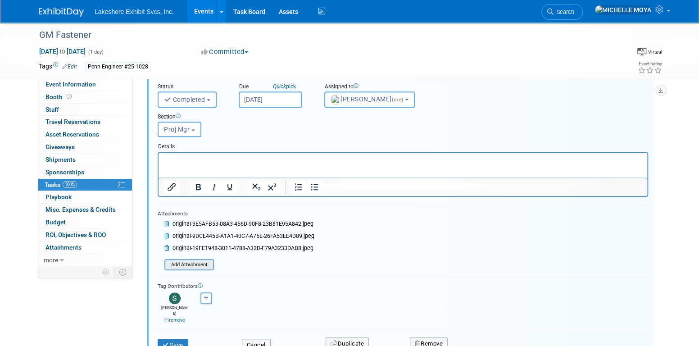
click at [206, 266] on input "file" at bounding box center [167, 265] width 92 height 10
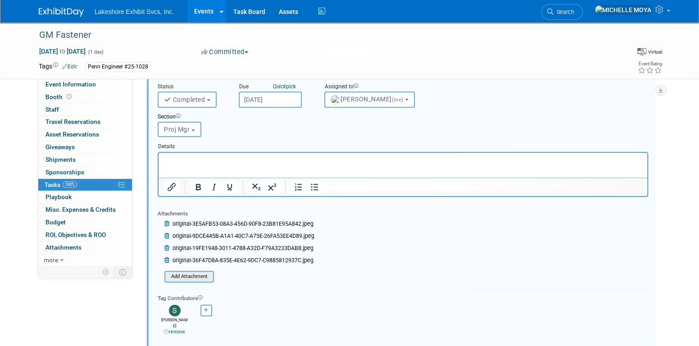
click at [196, 272] on input "file" at bounding box center [167, 277] width 92 height 10
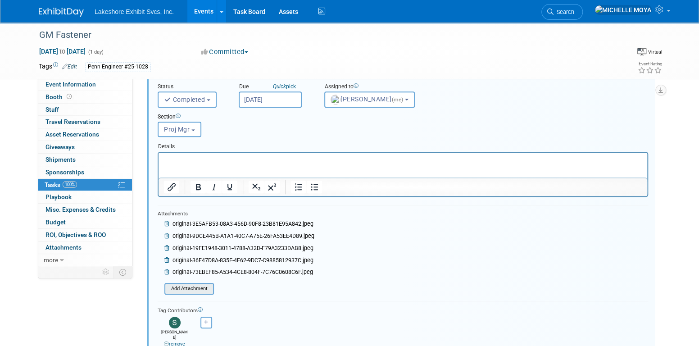
click at [193, 287] on input "file" at bounding box center [167, 289] width 92 height 10
click at [168, 282] on icon at bounding box center [167, 284] width 7 height 5
click at [187, 287] on input "file" at bounding box center [167, 290] width 92 height 10
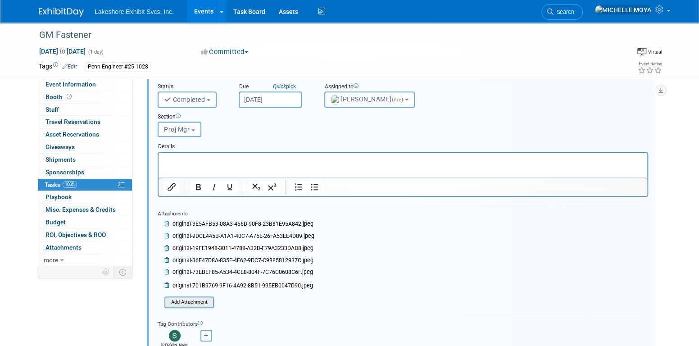
click at [176, 297] on input "file" at bounding box center [167, 302] width 92 height 10
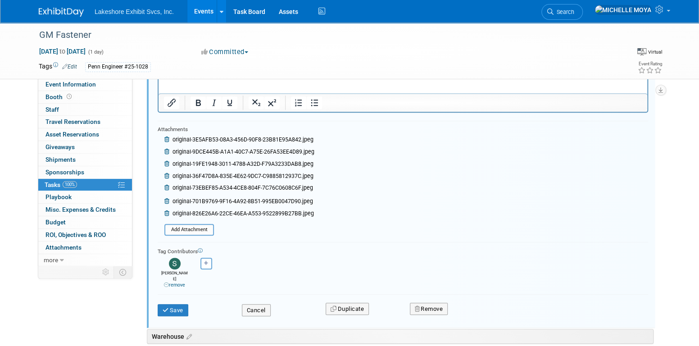
scroll to position [357, 0]
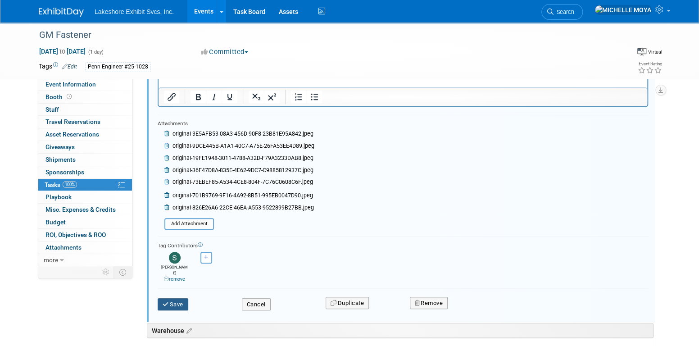
click at [184, 299] on button "Save" at bounding box center [173, 304] width 31 height 13
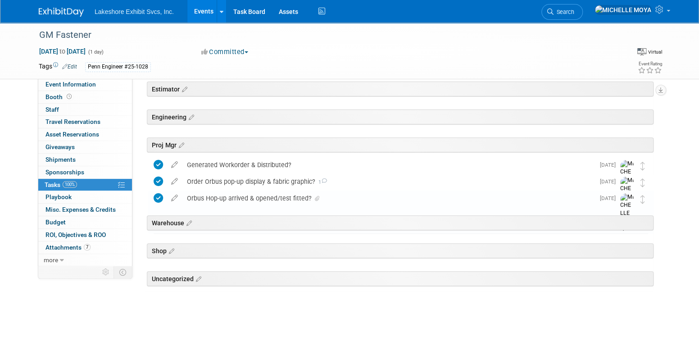
scroll to position [118, 0]
click at [298, 198] on div "Orbus Hop-up arrived & opened/test fitted?" at bounding box center [388, 198] width 412 height 15
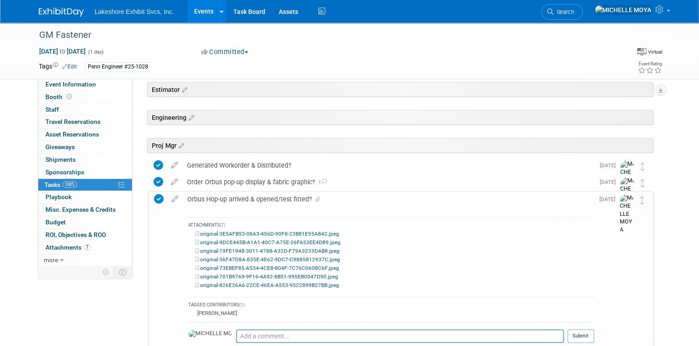
scroll to position [154, 0]
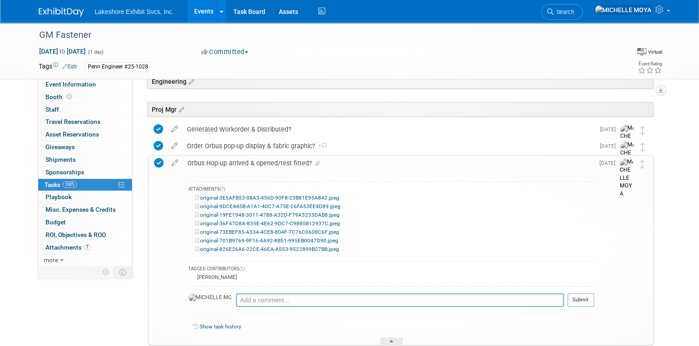
drag, startPoint x: 262, startPoint y: 299, endPoint x: 267, endPoint y: 292, distance: 8.5
click at [264, 299] on textarea at bounding box center [400, 300] width 328 height 14
type textarea "[DATE] - Hop-up set-up & graphic tested. See attachments for photos."
click at [581, 297] on button "Submit" at bounding box center [581, 300] width 27 height 14
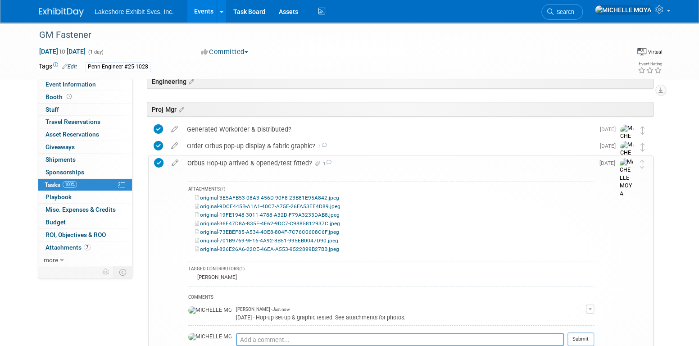
click at [281, 164] on div "Orbus Hop-up arrived & opened/test fitted? 1" at bounding box center [388, 162] width 411 height 15
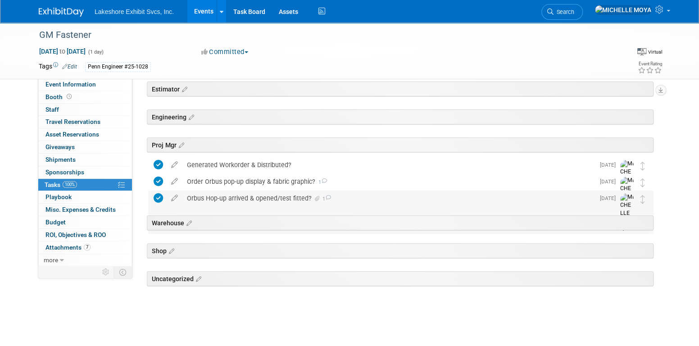
scroll to position [118, 0]
click at [177, 196] on icon at bounding box center [175, 196] width 16 height 11
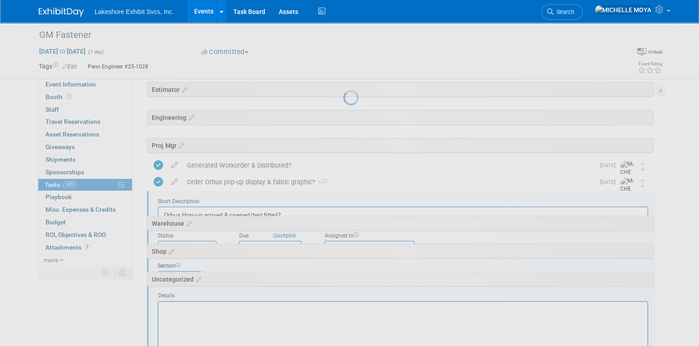
scroll to position [0, 0]
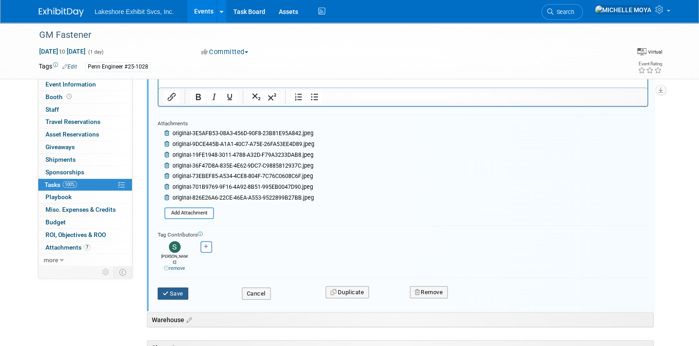
click at [175, 288] on button "Save" at bounding box center [173, 293] width 31 height 13
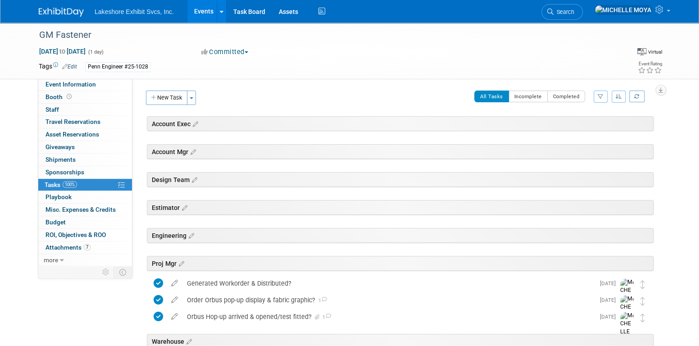
click at [200, 9] on link "Events" at bounding box center [203, 11] width 33 height 23
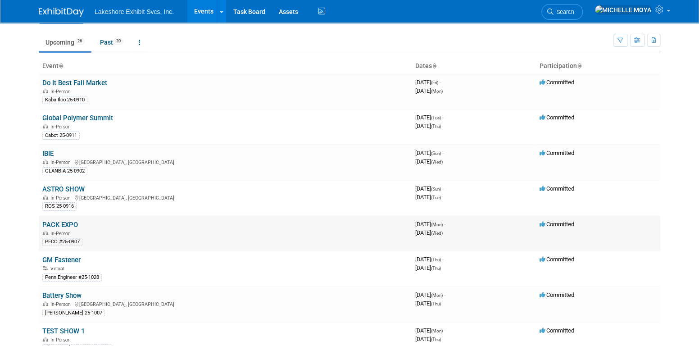
scroll to position [45, 0]
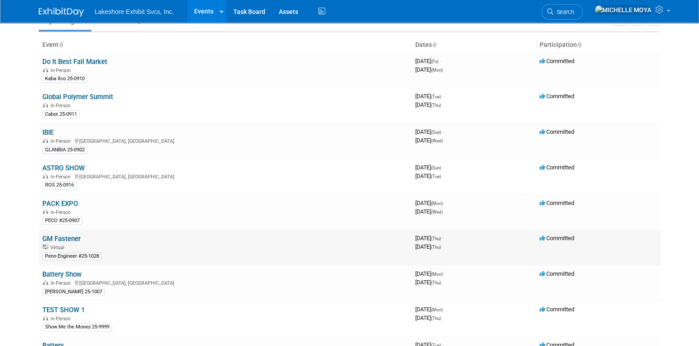
click at [55, 237] on link "GM Fastener" at bounding box center [61, 239] width 38 height 8
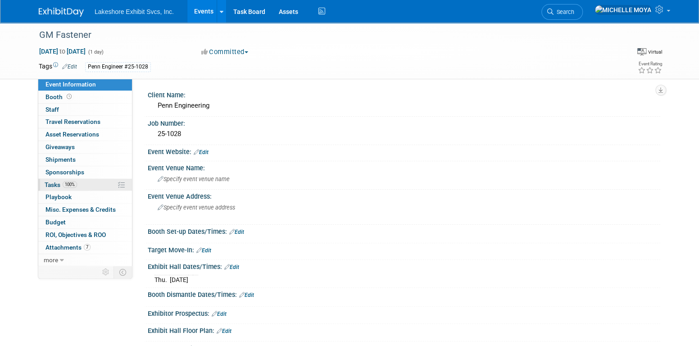
click at [83, 185] on link "100% Tasks 100%" at bounding box center [85, 185] width 94 height 12
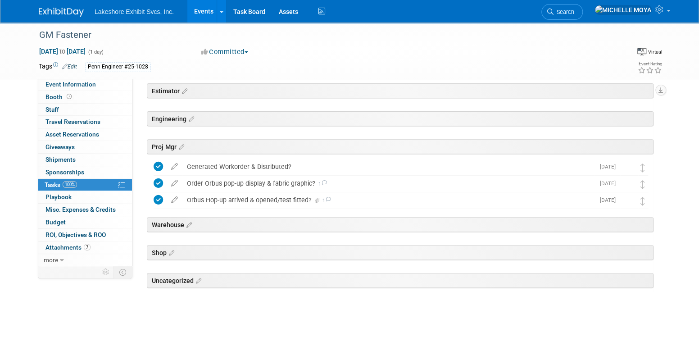
scroll to position [118, 0]
click at [258, 165] on div "Generated Workorder & Distributed?" at bounding box center [388, 165] width 412 height 15
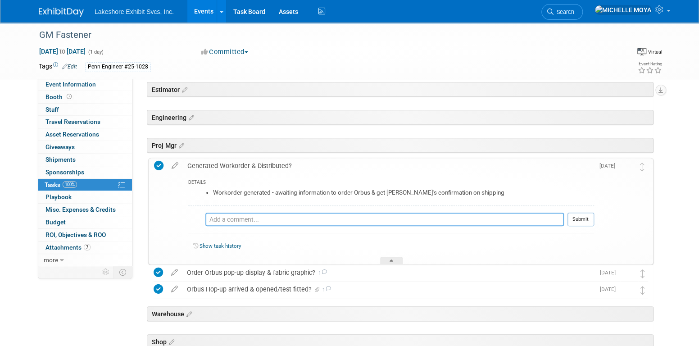
click at [246, 220] on textarea at bounding box center [384, 220] width 359 height 14
drag, startPoint x: 244, startPoint y: 217, endPoint x: 233, endPoint y: 216, distance: 10.4
click at [236, 216] on textarea "[DATE] - New workorder distributed, 25--" at bounding box center [400, 219] width 328 height 13
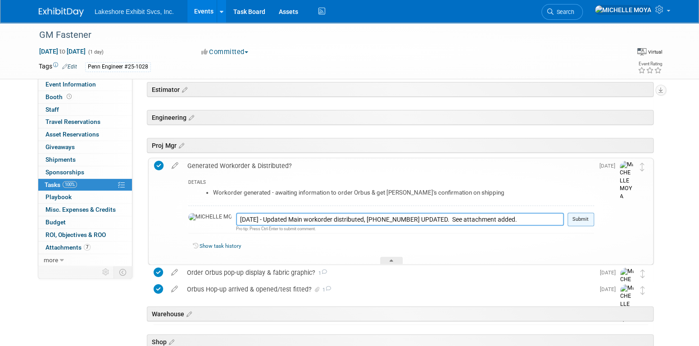
type textarea "[DATE] - Updated Main workorder distributed, [PHONE_NUMBER] UPDATED. See attach…"
drag, startPoint x: 575, startPoint y: 218, endPoint x: 505, endPoint y: 188, distance: 76.7
click at [575, 218] on button "Submit" at bounding box center [581, 220] width 27 height 14
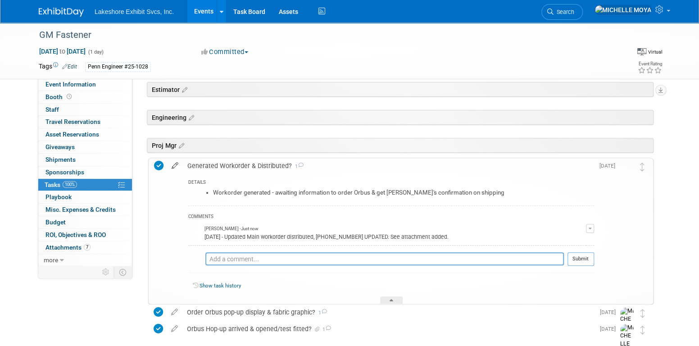
click at [174, 167] on icon at bounding box center [175, 163] width 16 height 11
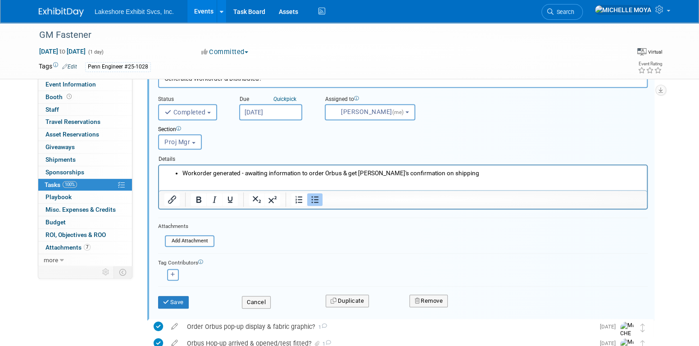
scroll to position [234, 0]
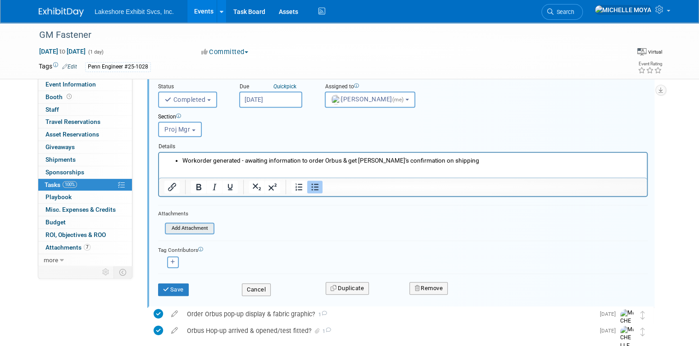
click at [186, 223] on input "file" at bounding box center [168, 228] width 92 height 10
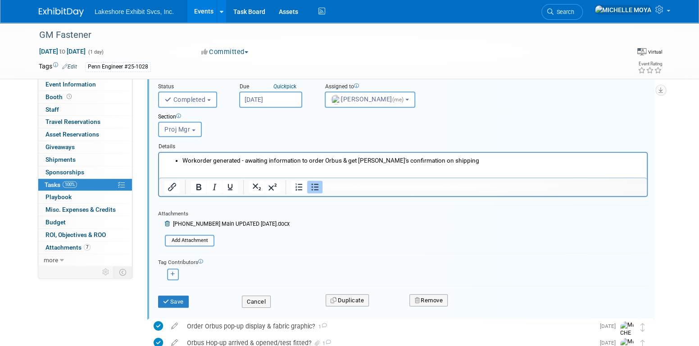
click at [171, 273] on icon "button" at bounding box center [173, 274] width 5 height 5
select select
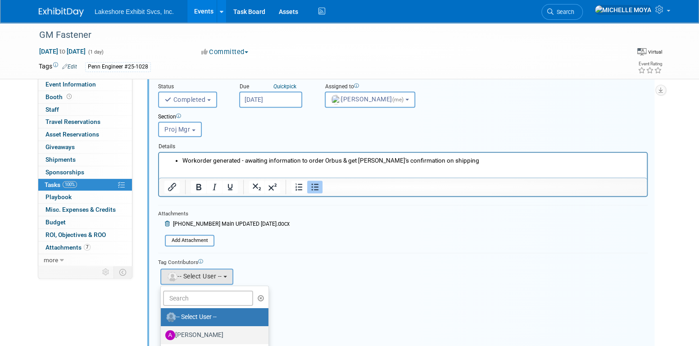
scroll to position [158, 0]
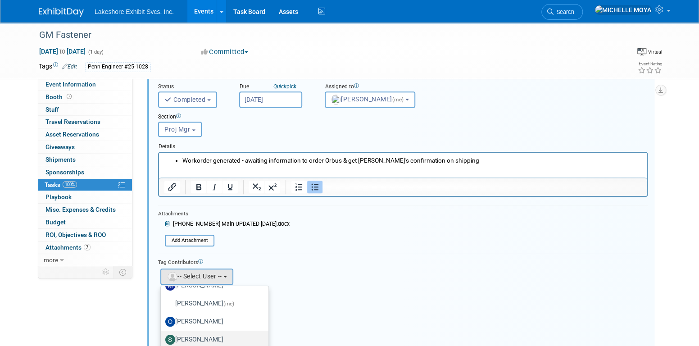
click at [217, 332] on label "[PERSON_NAME]" at bounding box center [212, 339] width 94 height 14
click at [162, 336] on input "[PERSON_NAME]" at bounding box center [159, 339] width 6 height 6
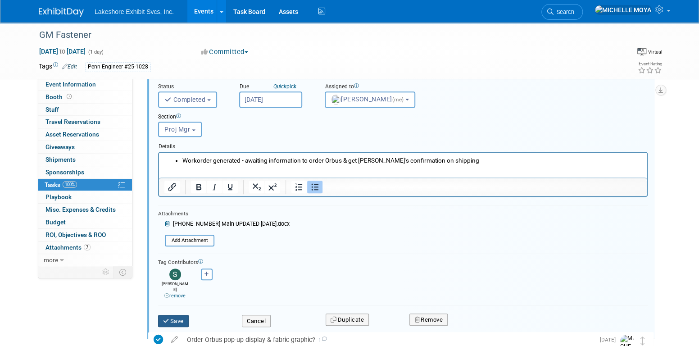
click at [175, 315] on button "Save" at bounding box center [173, 321] width 31 height 13
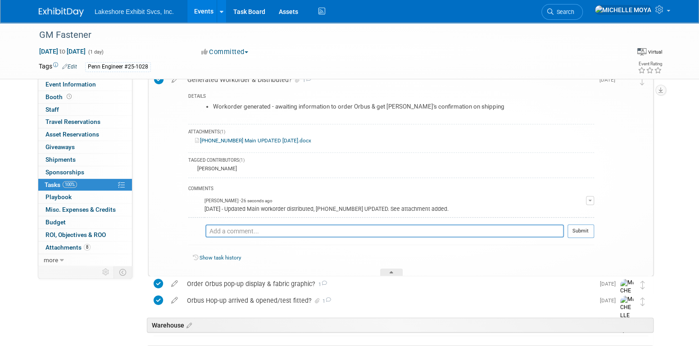
scroll to position [144, 0]
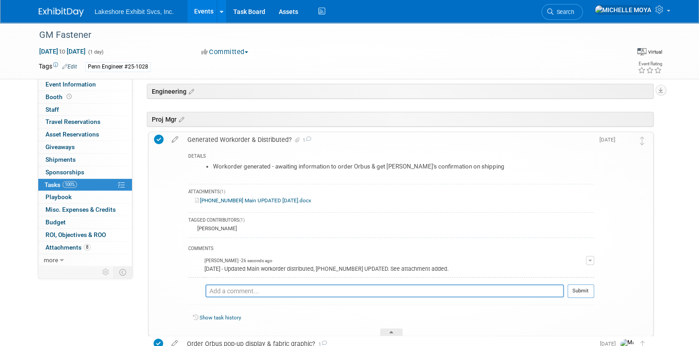
click at [222, 140] on div "Generated Workorder & Distributed? 1" at bounding box center [388, 139] width 411 height 15
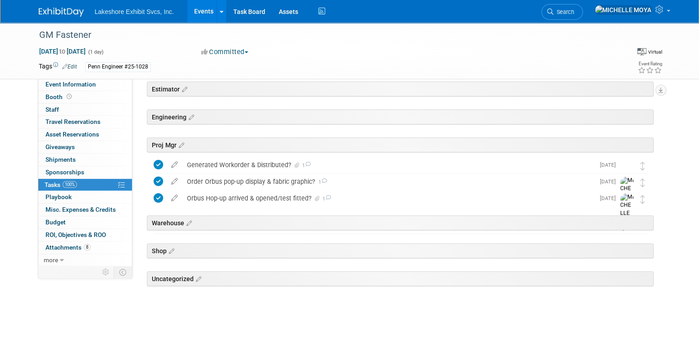
scroll to position [118, 0]
click at [194, 14] on link "Events" at bounding box center [203, 11] width 33 height 23
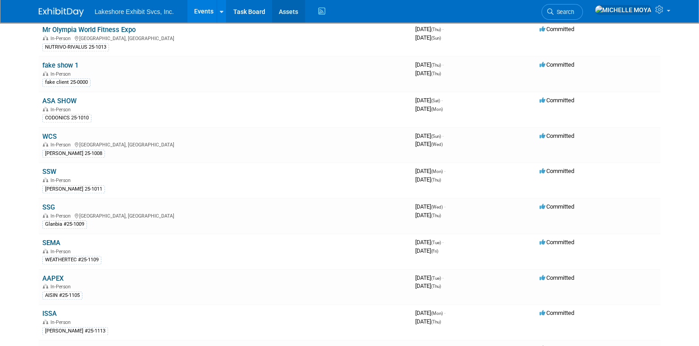
scroll to position [360, 0]
